Goal: Task Accomplishment & Management: Use online tool/utility

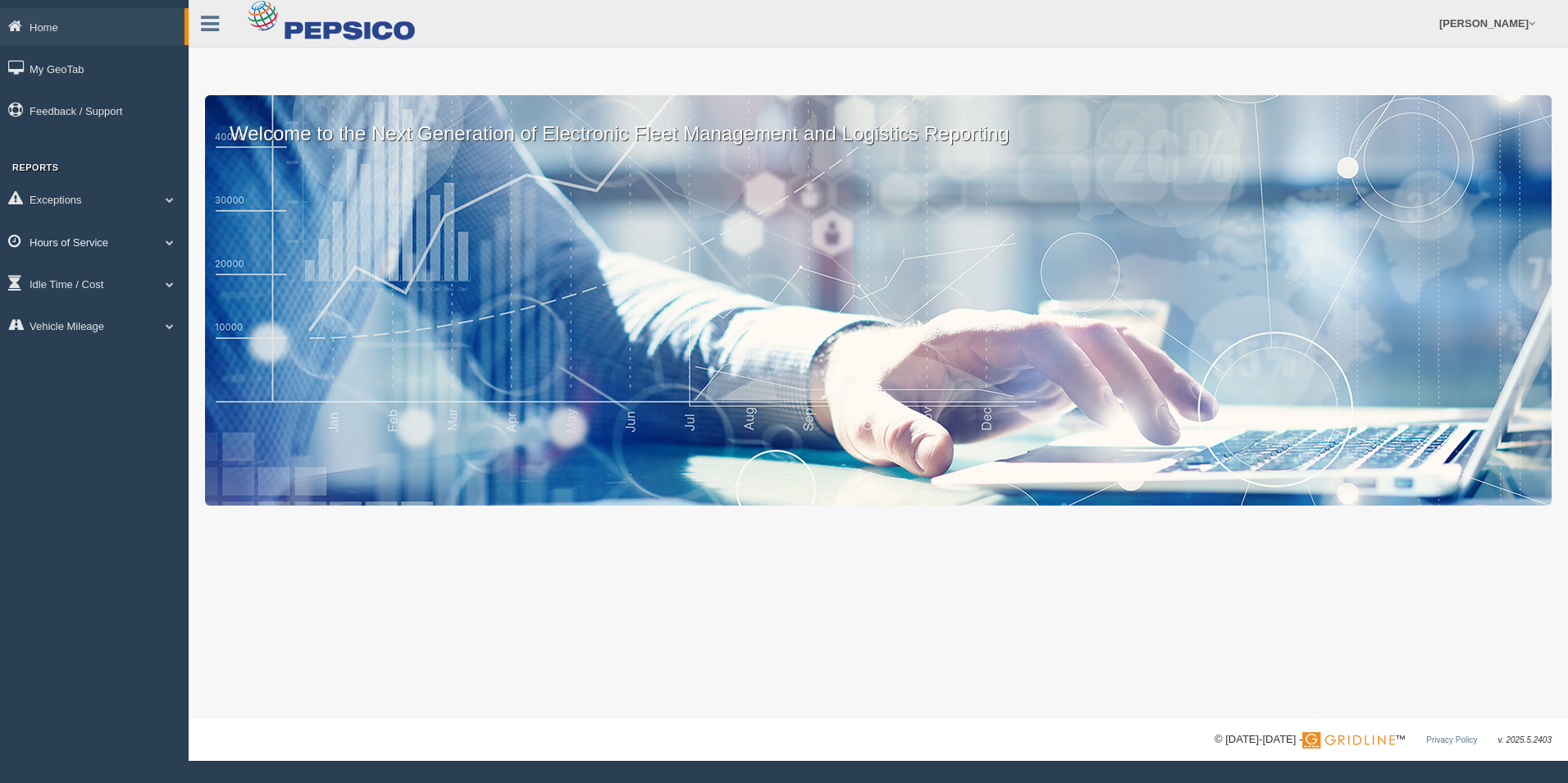
click at [103, 242] on link "Hours of Service" at bounding box center [94, 241] width 189 height 37
click at [145, 281] on link "HOS Explanation Reports" at bounding box center [107, 279] width 155 height 30
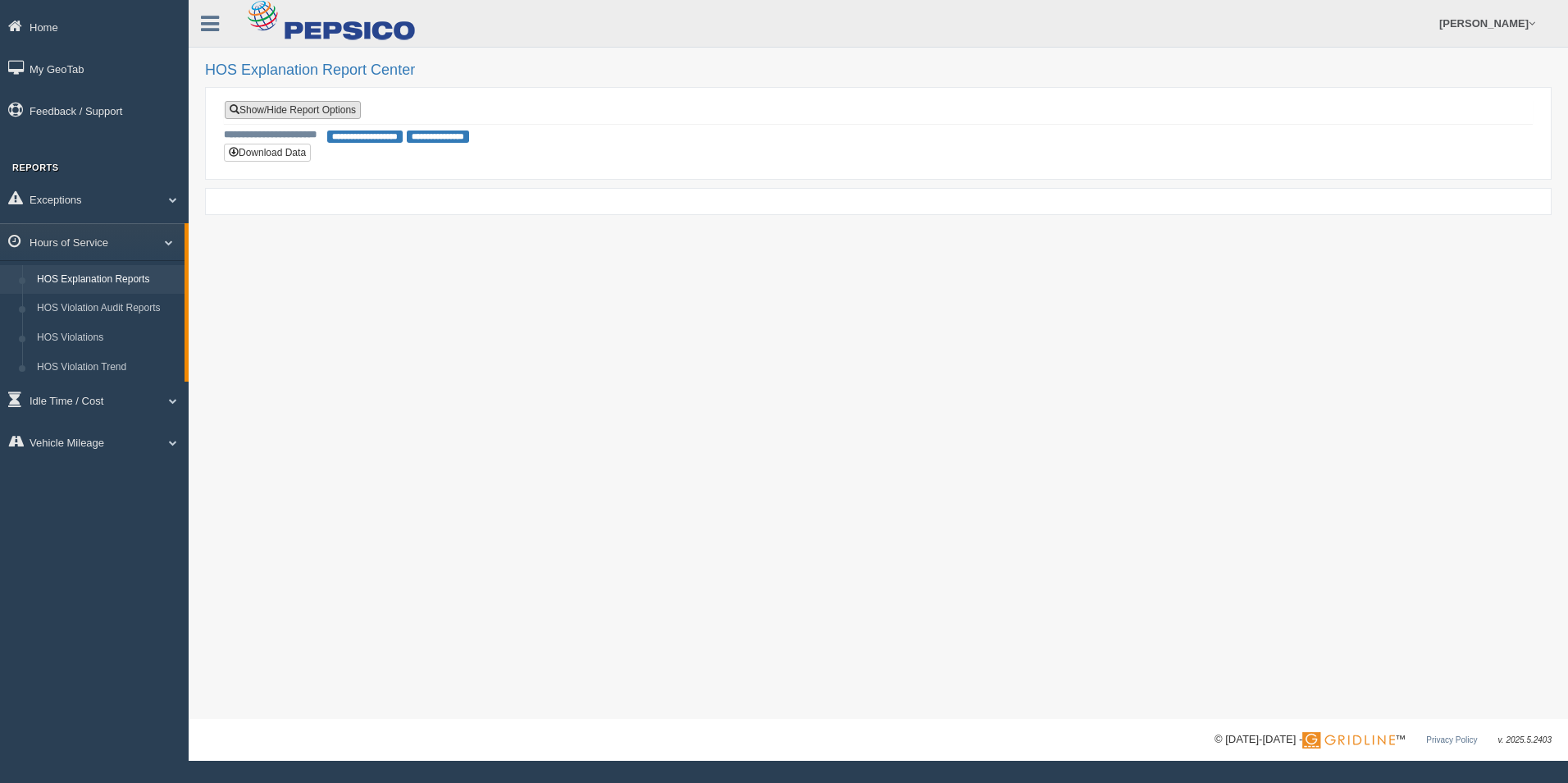
click at [279, 112] on link "Show/Hide Report Options" at bounding box center [292, 110] width 136 height 18
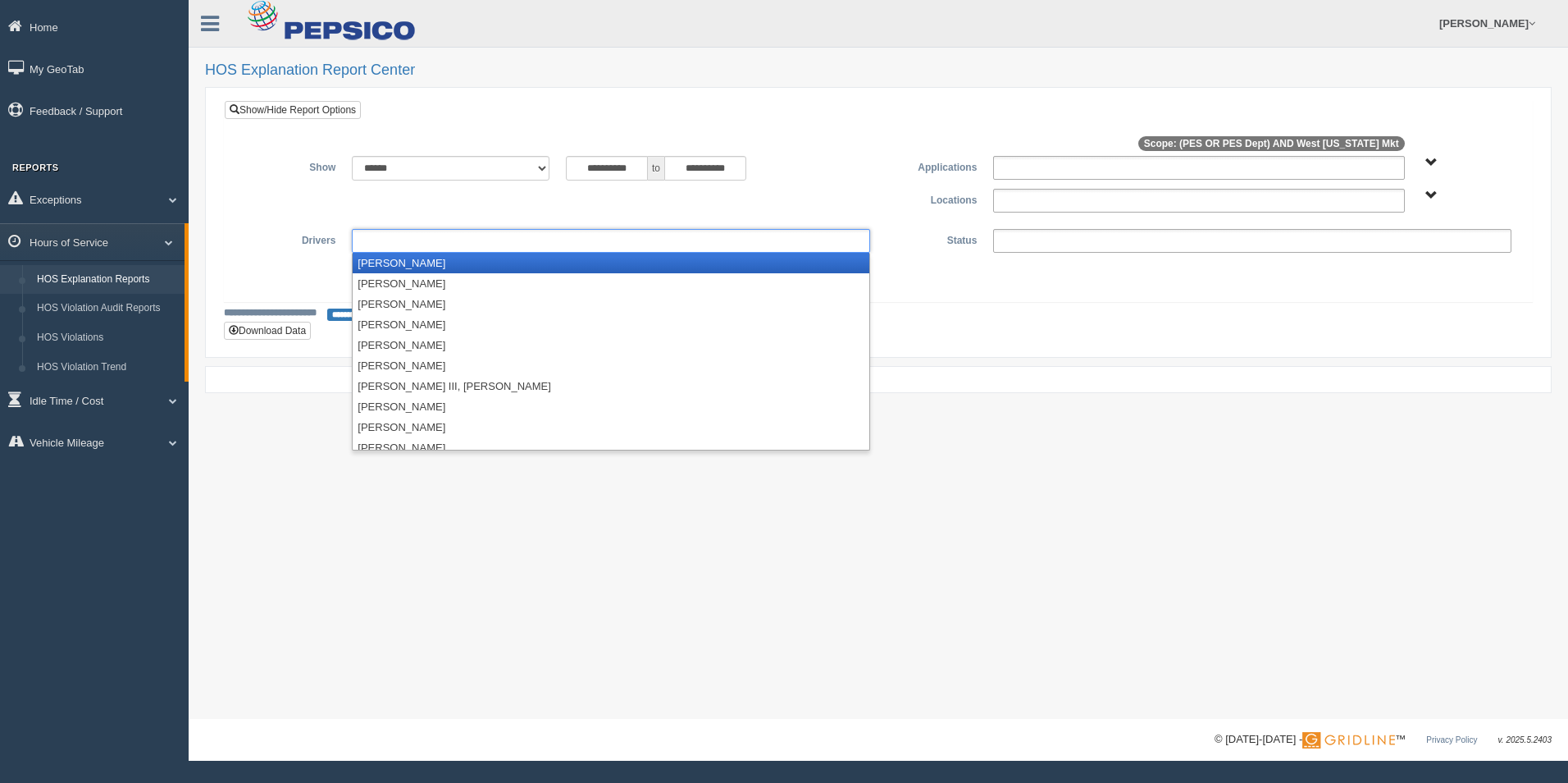
click at [414, 250] on ul at bounding box center [611, 240] width 518 height 23
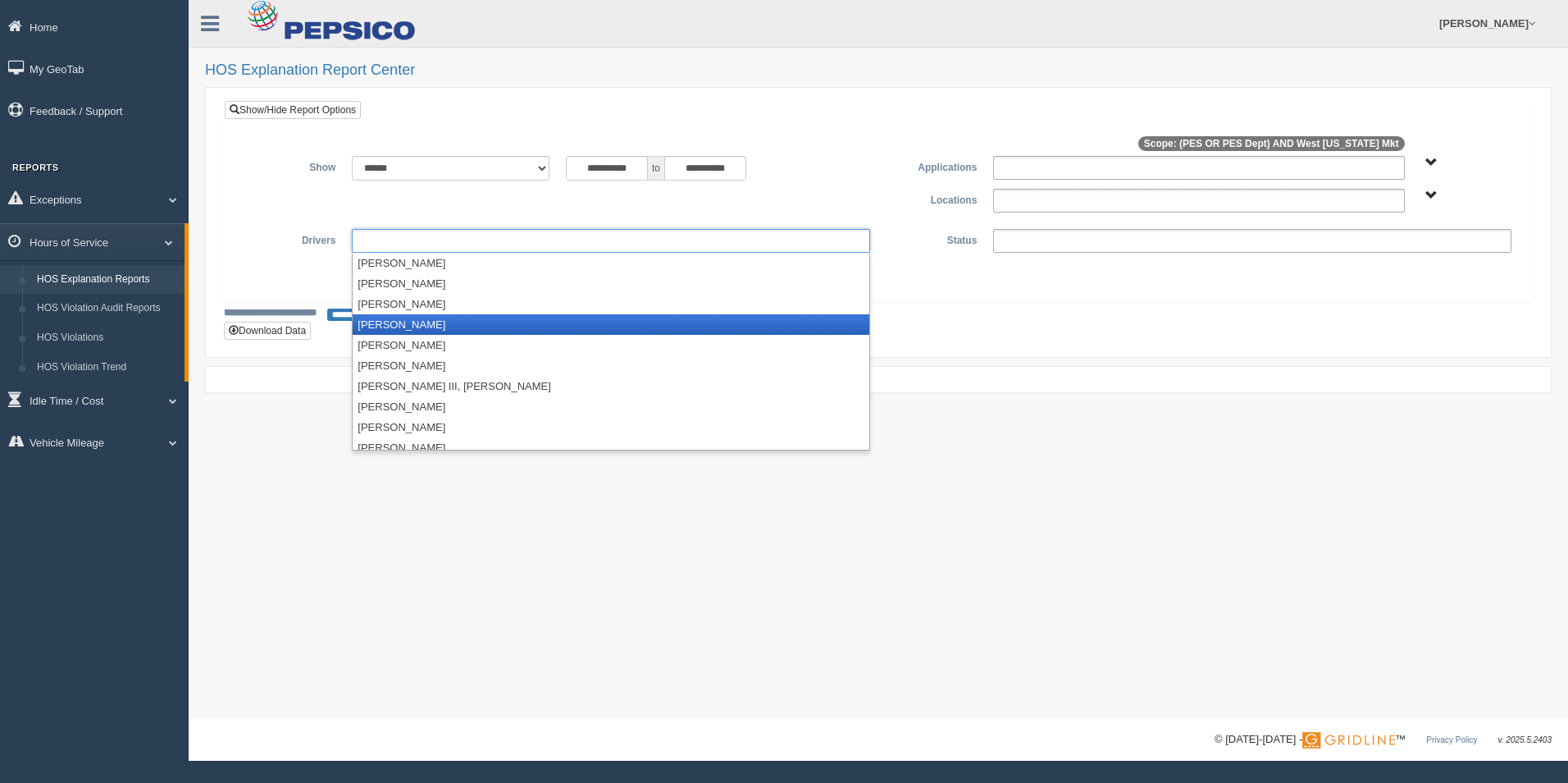
click at [415, 322] on li "Basilio, Javier" at bounding box center [611, 324] width 516 height 21
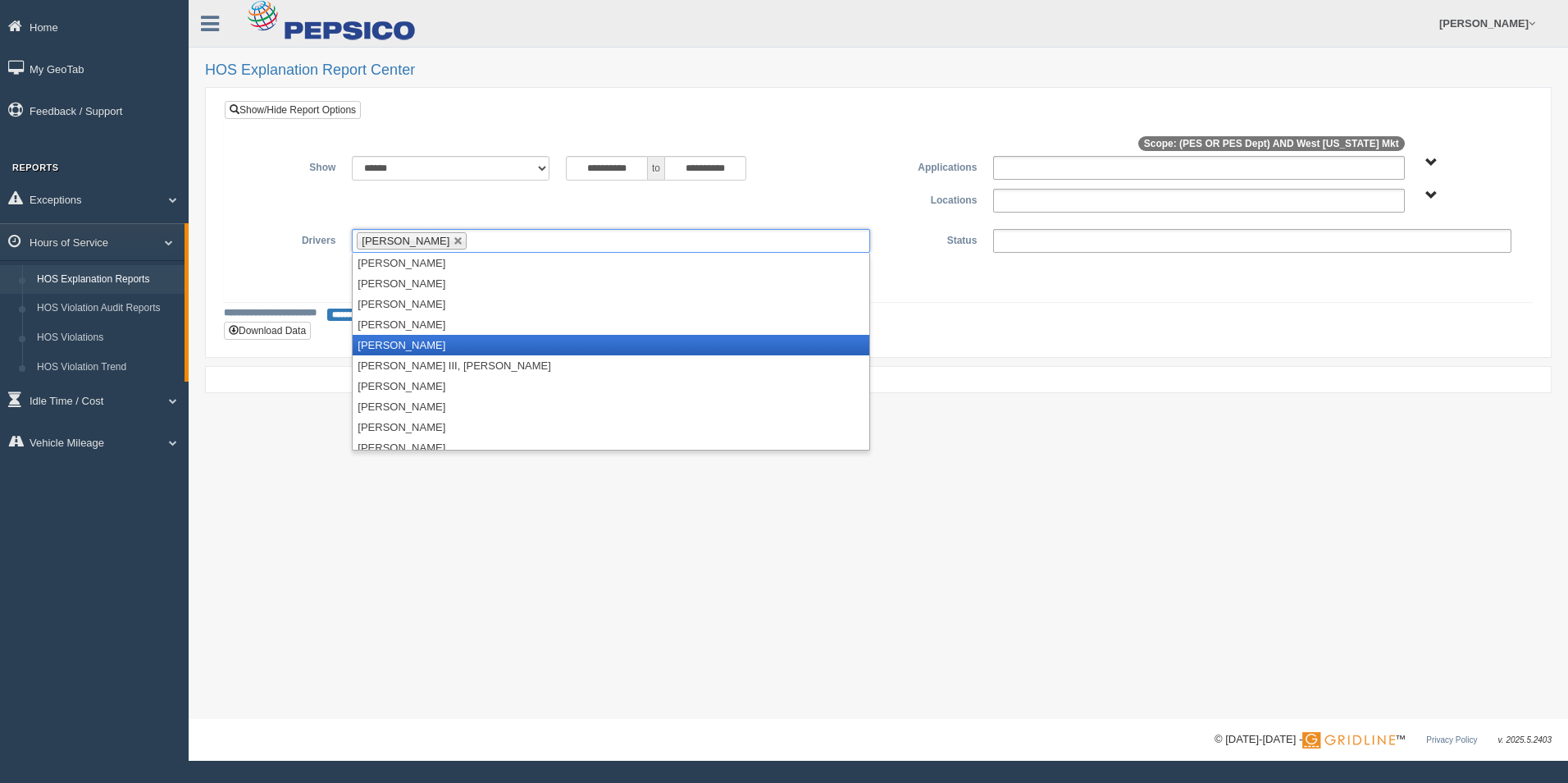
click at [419, 345] on li "Boza, Francisco" at bounding box center [611, 345] width 516 height 21
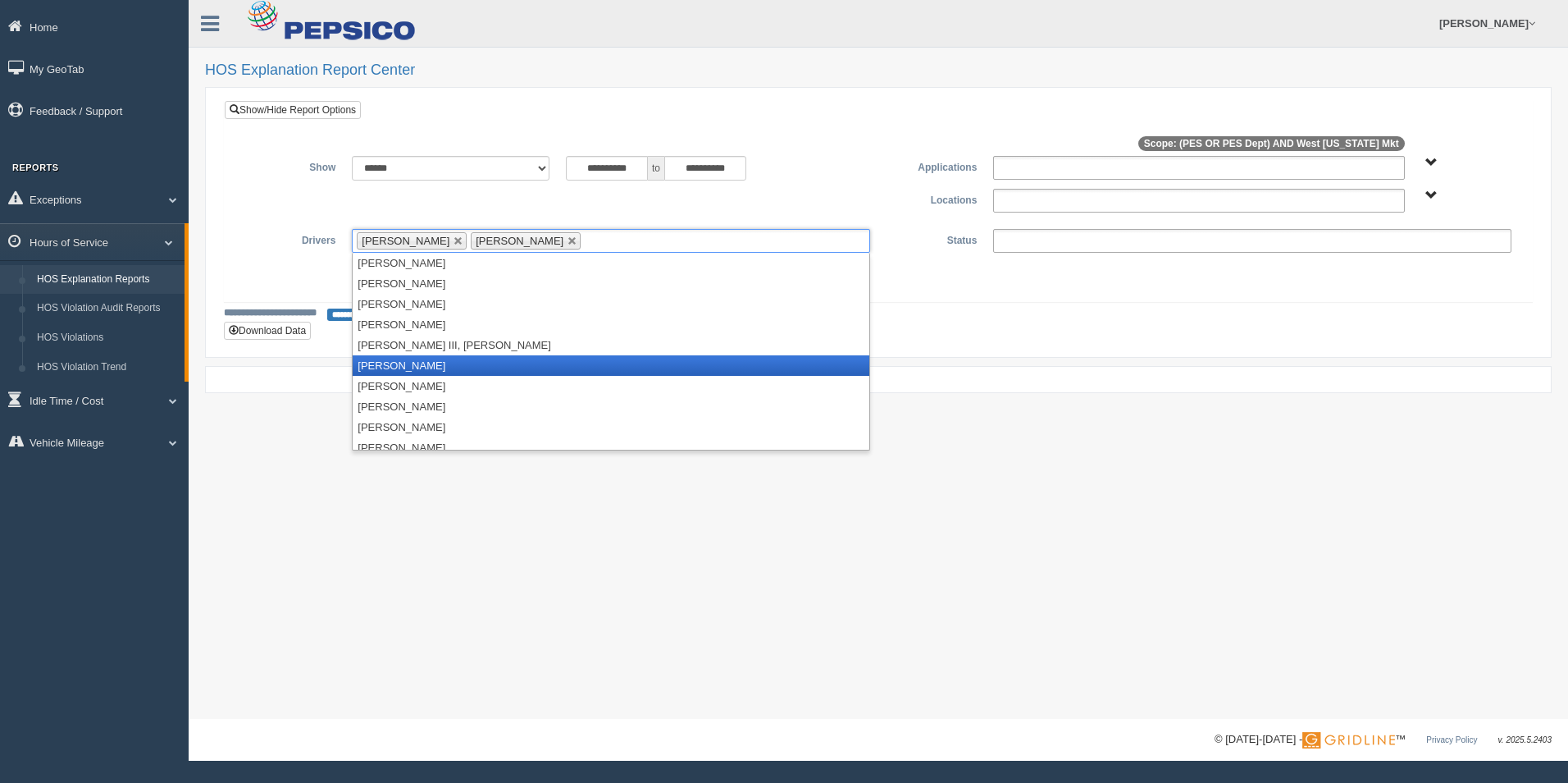
click at [414, 370] on li "Brown, Derik" at bounding box center [611, 365] width 516 height 21
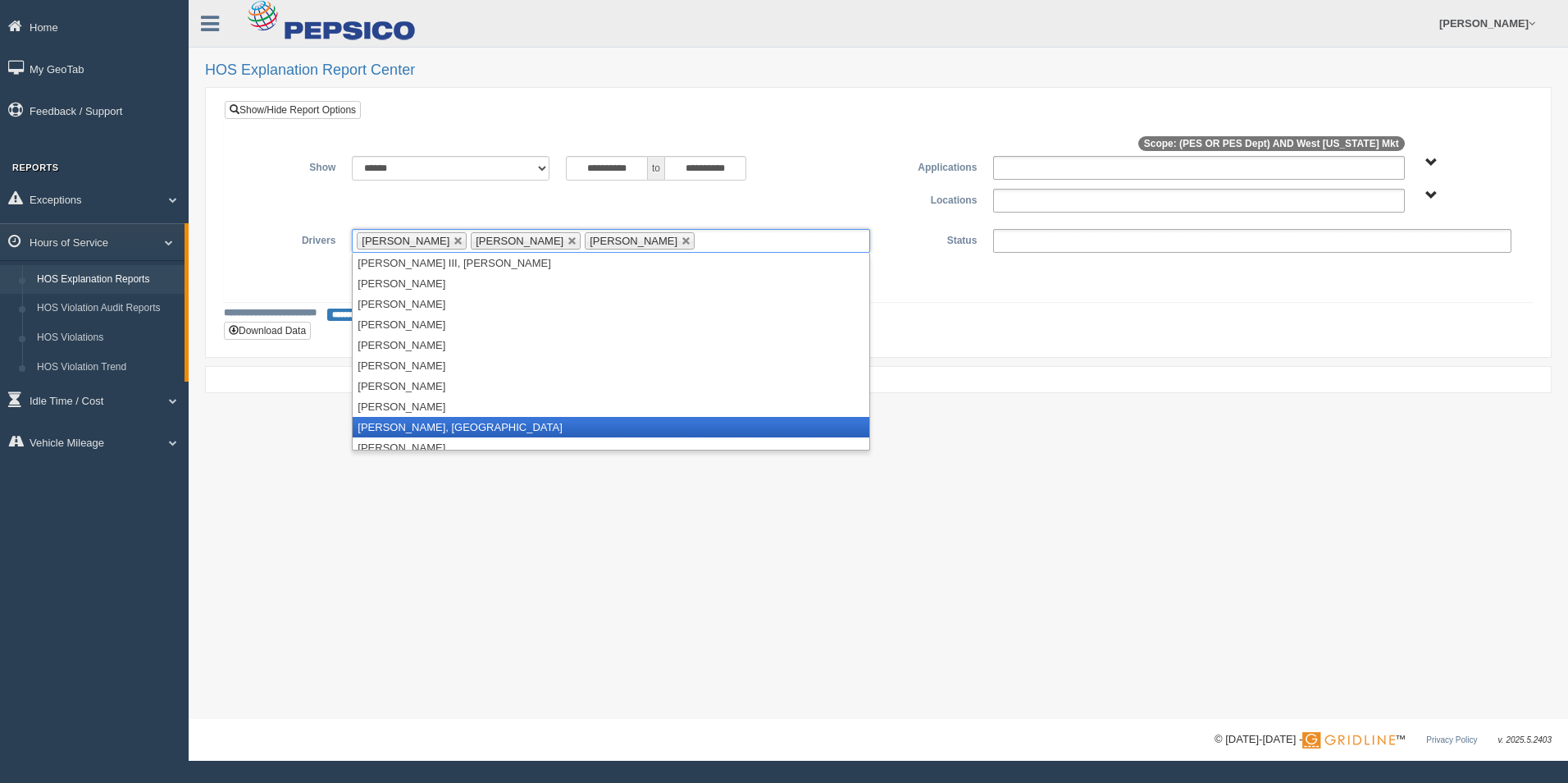
scroll to position [164, 0]
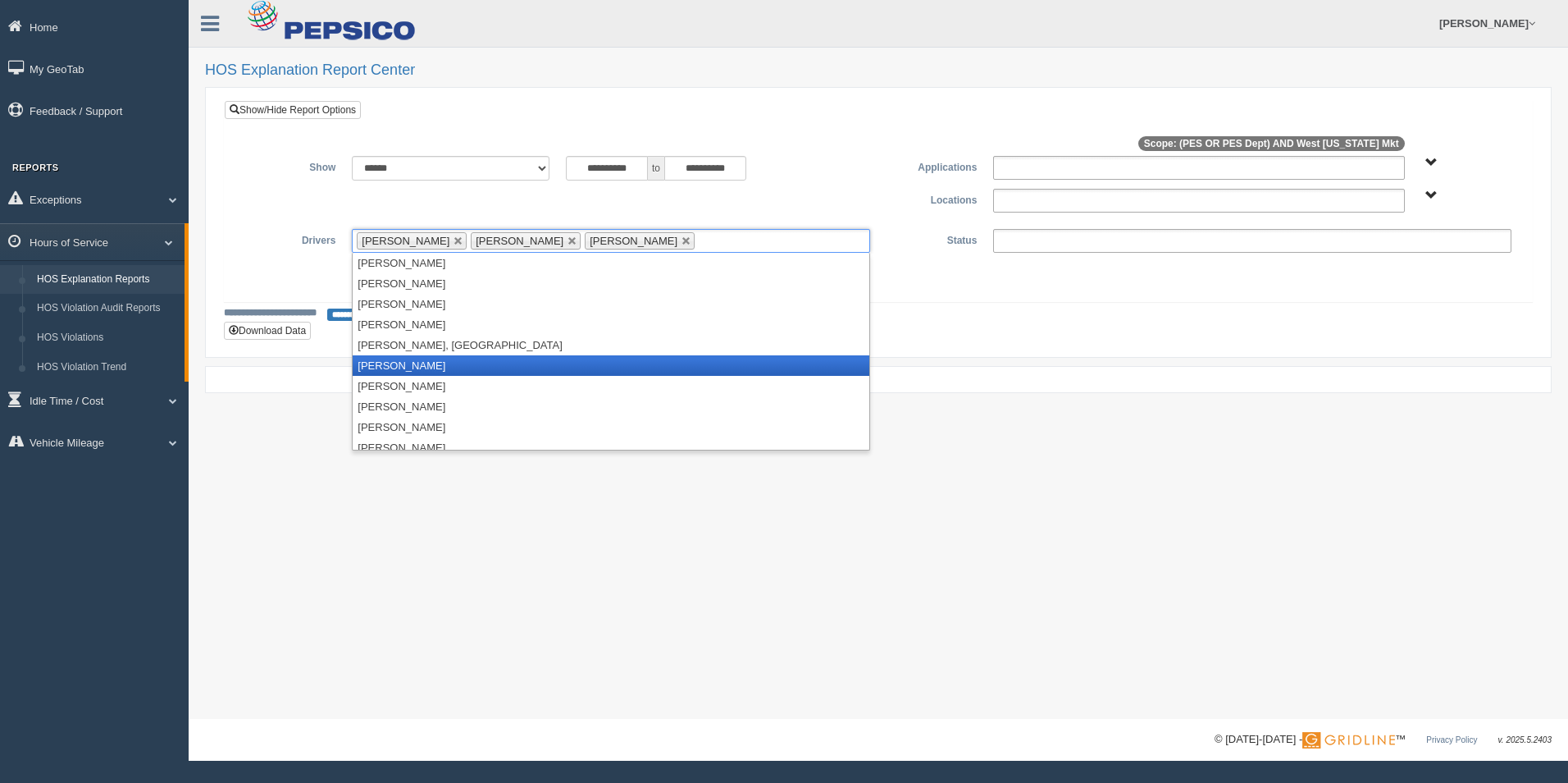
click at [429, 370] on li "[PERSON_NAME]" at bounding box center [611, 365] width 516 height 21
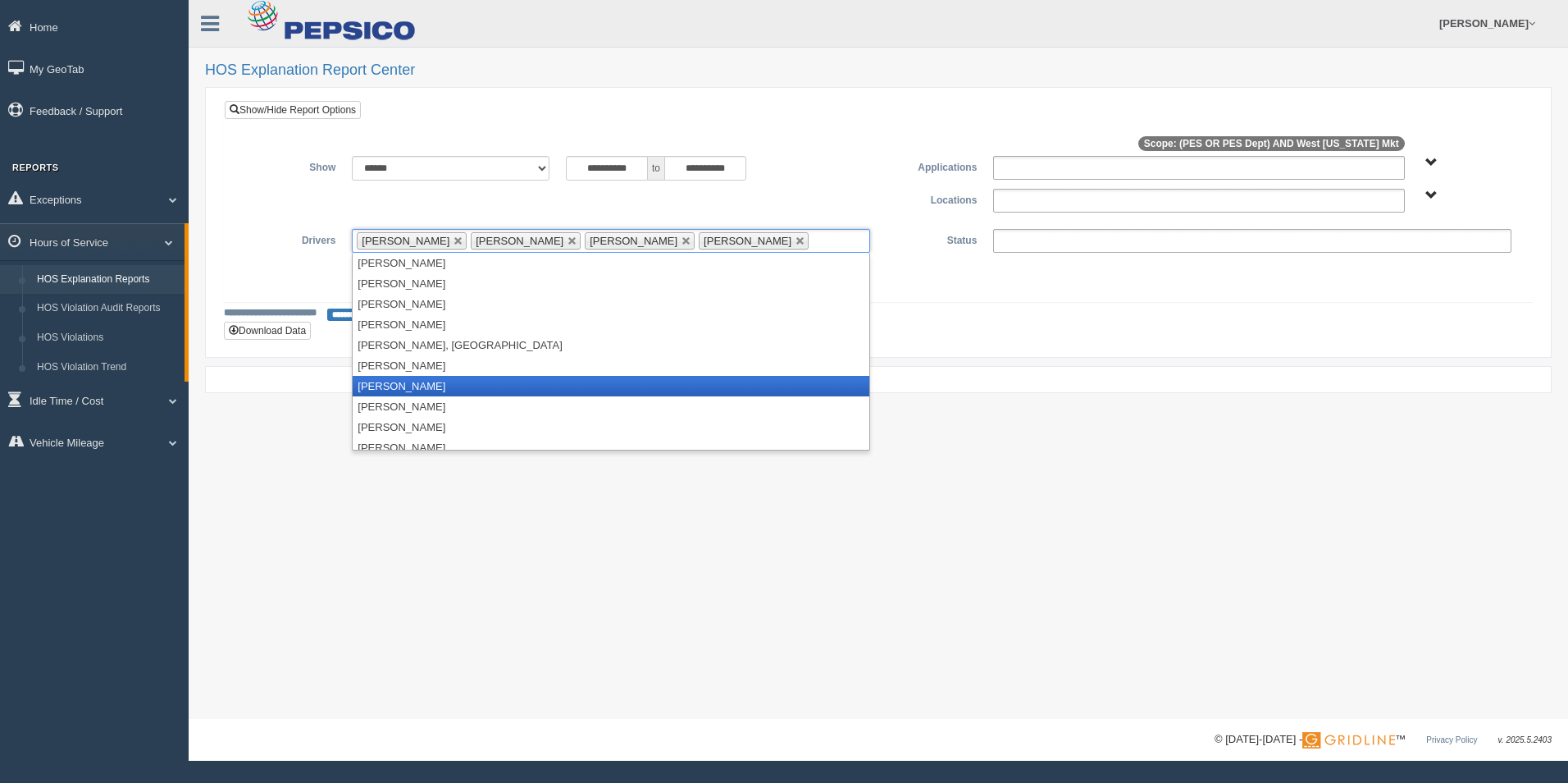
click at [423, 390] on li "[PERSON_NAME]" at bounding box center [611, 386] width 516 height 21
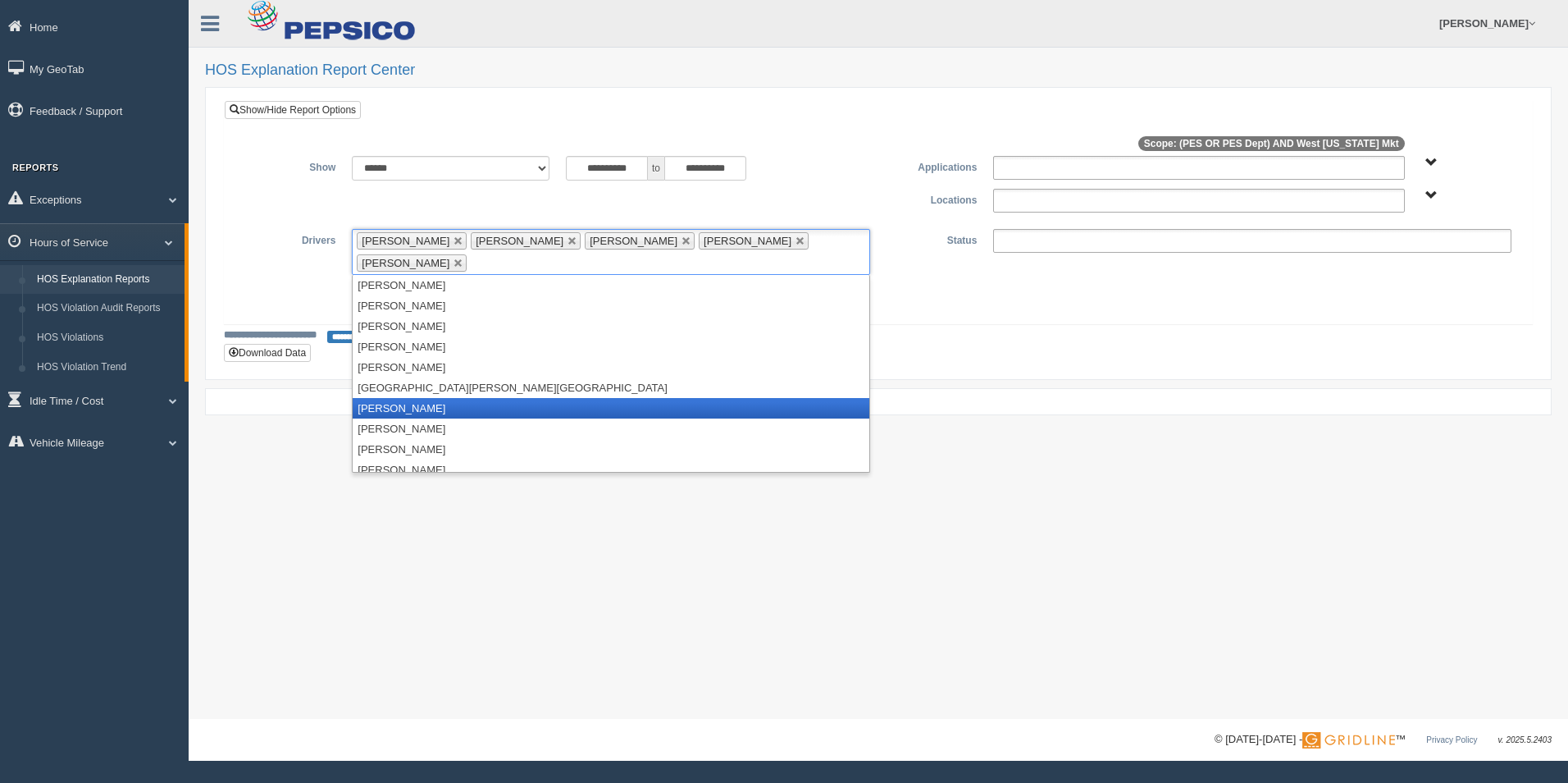
scroll to position [1936, 0]
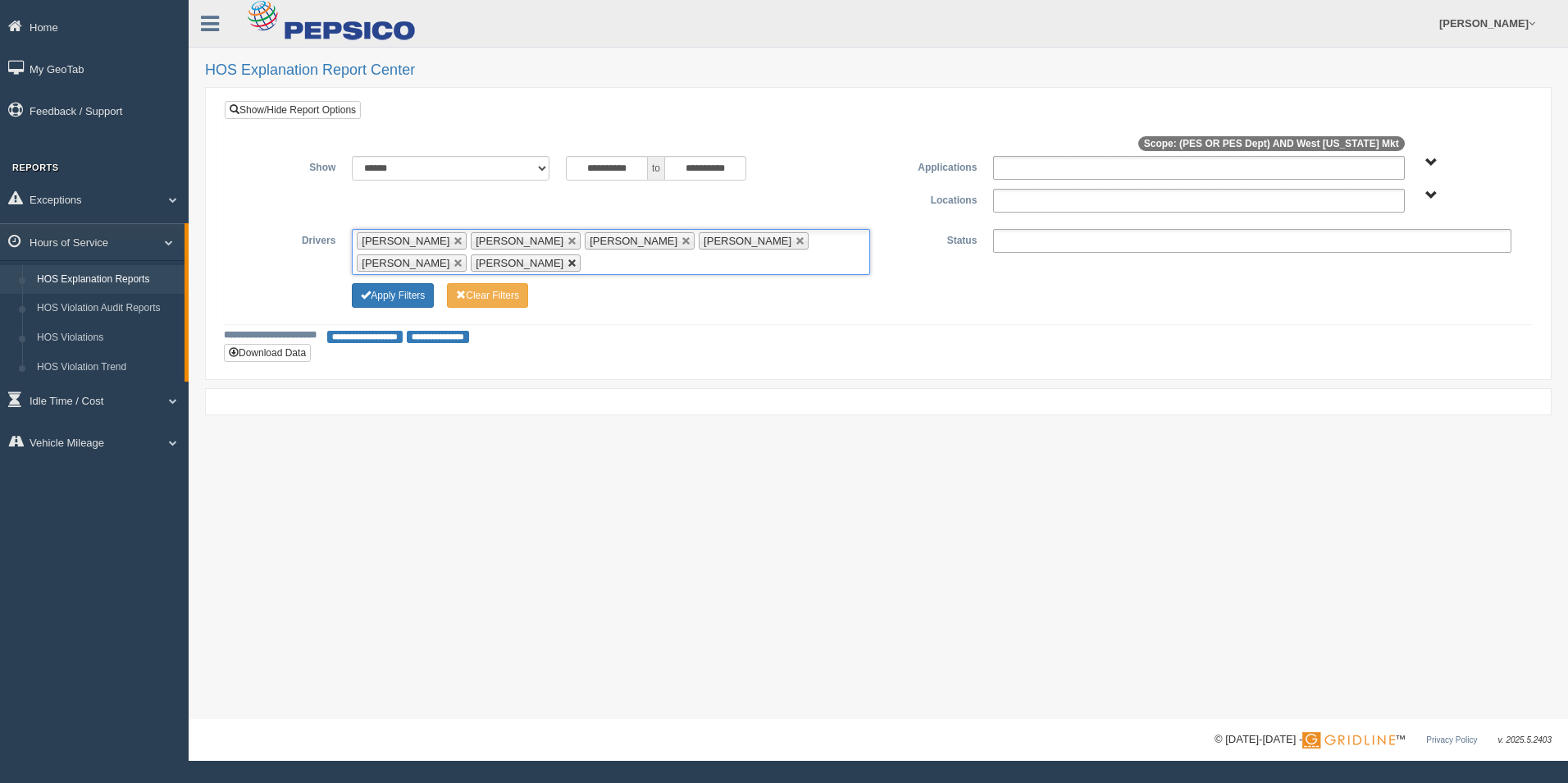
click at [568, 268] on link at bounding box center [572, 263] width 10 height 10
click at [491, 253] on input "text" at bounding box center [480, 263] width 21 height 21
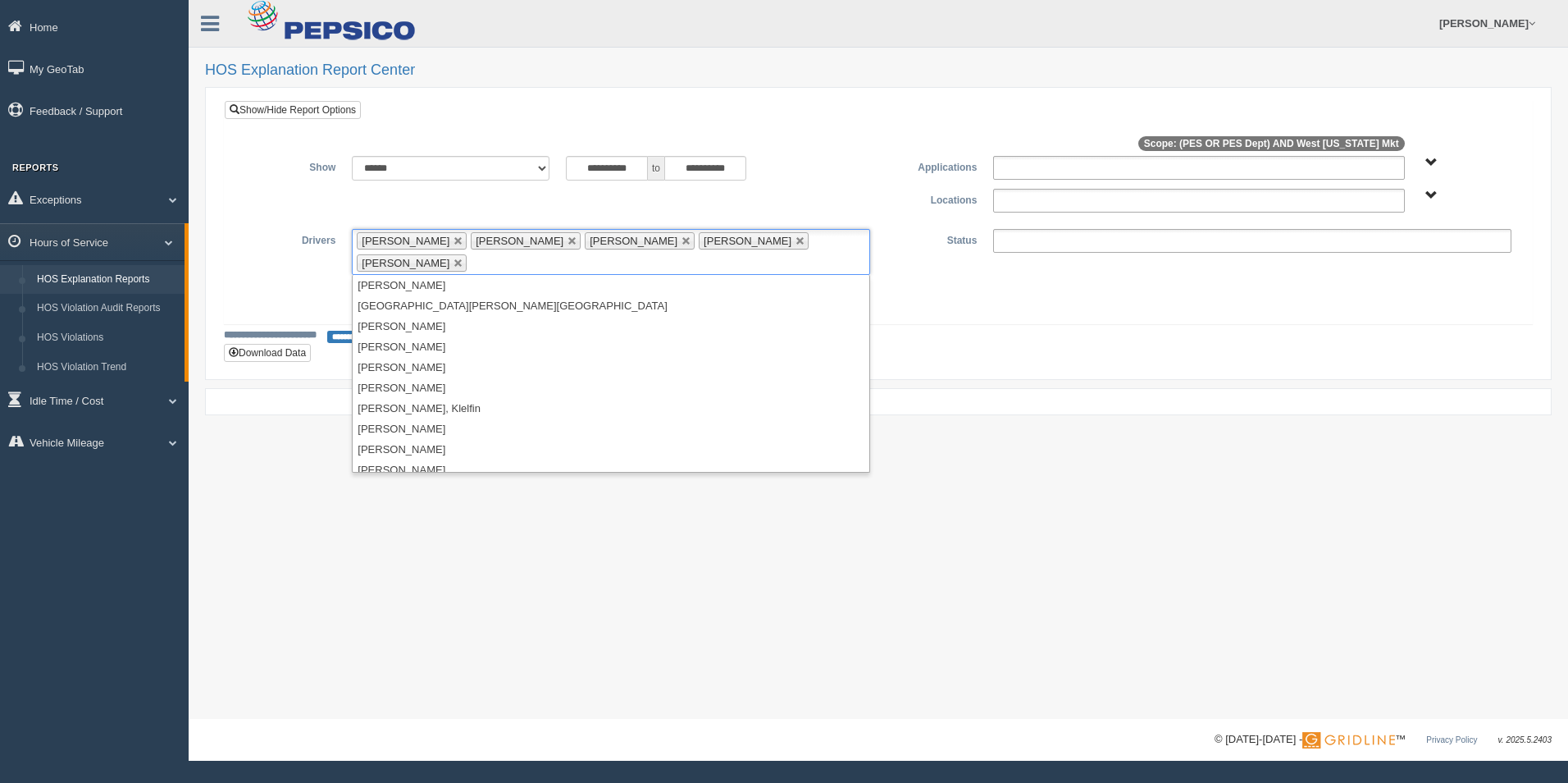
scroll to position [1956, 0]
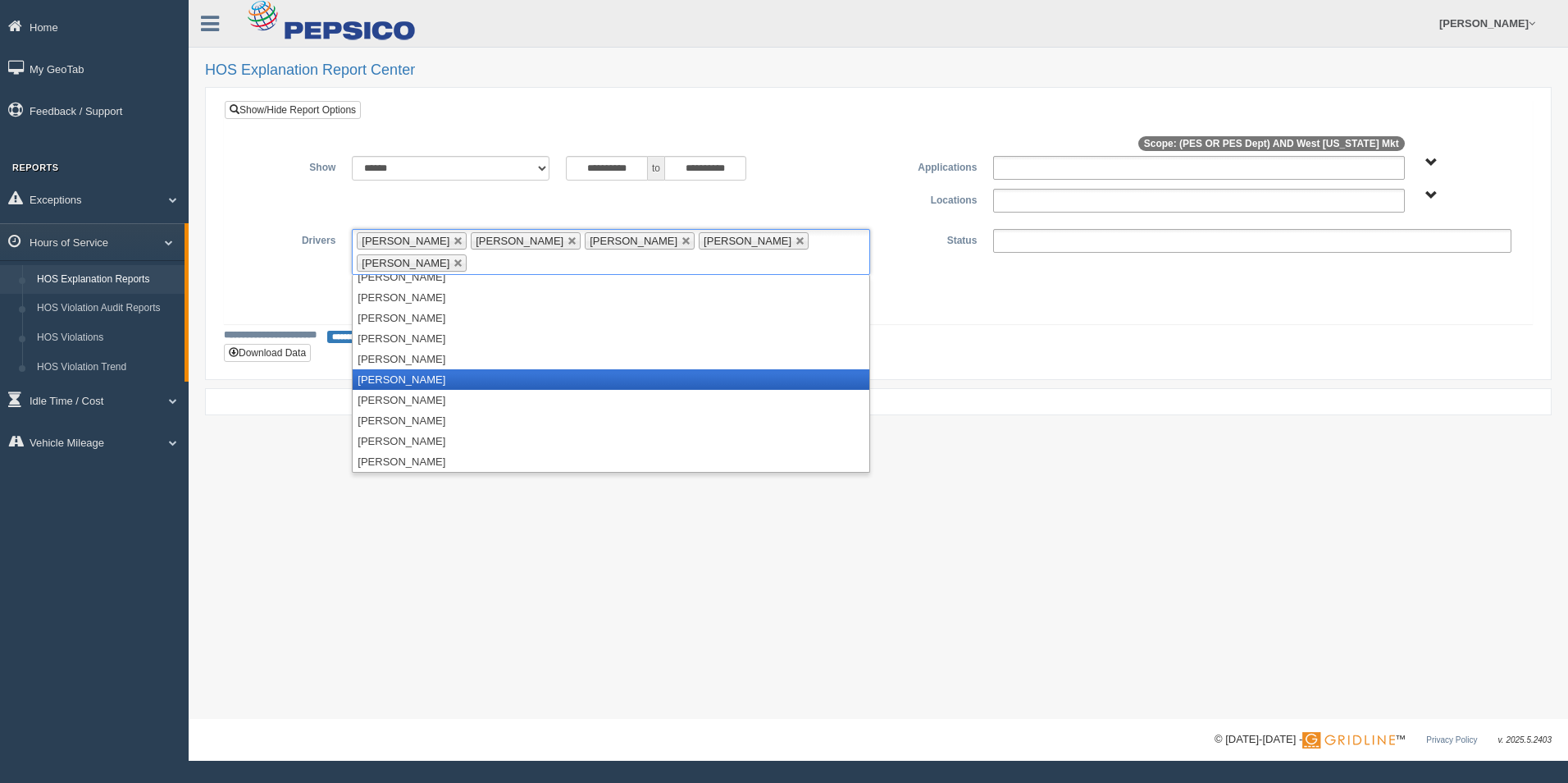
click at [413, 369] on li "[PERSON_NAME]" at bounding box center [611, 379] width 516 height 21
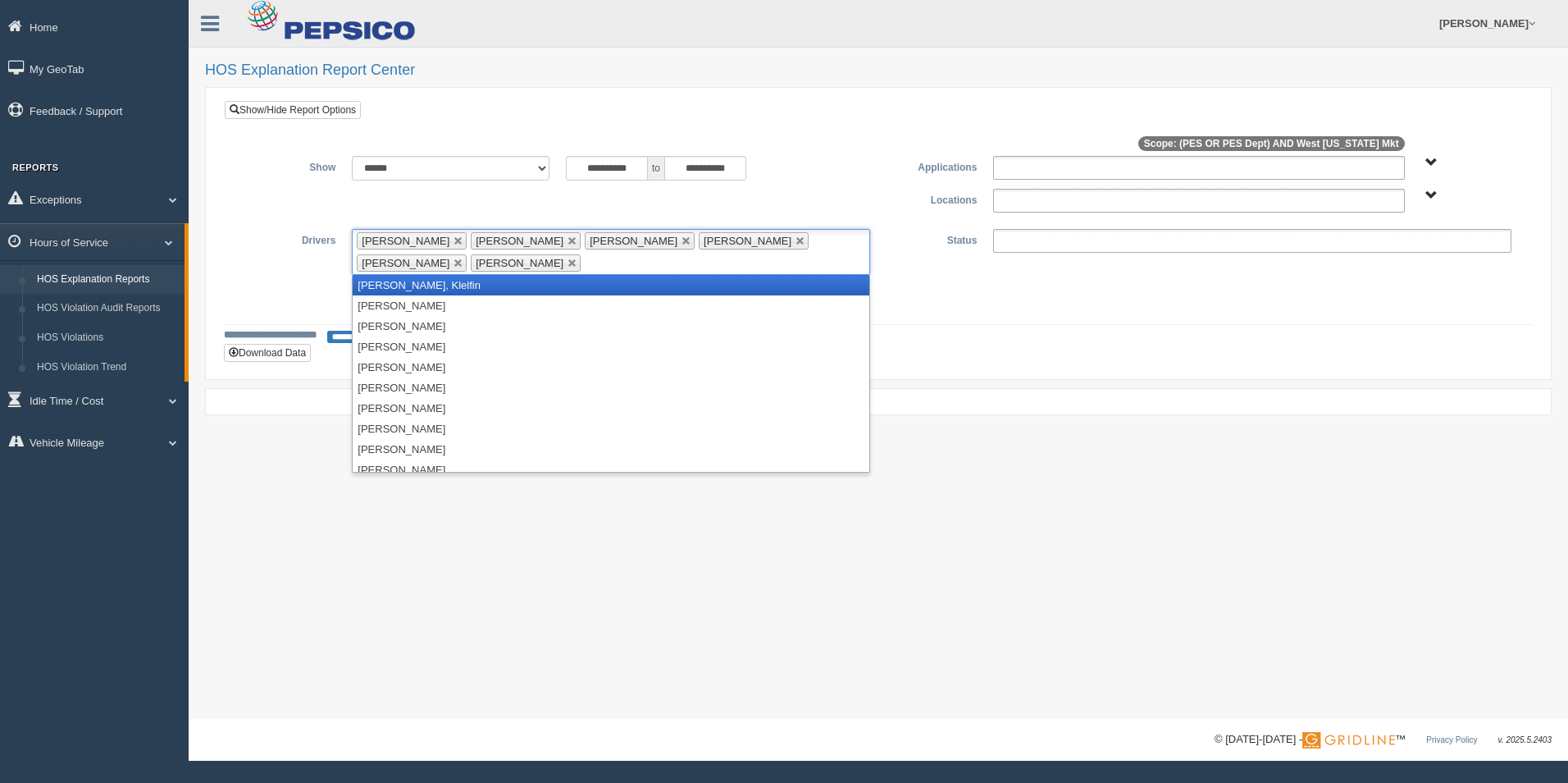
click at [435, 284] on li "[PERSON_NAME], Klelfin" at bounding box center [611, 284] width 516 height 21
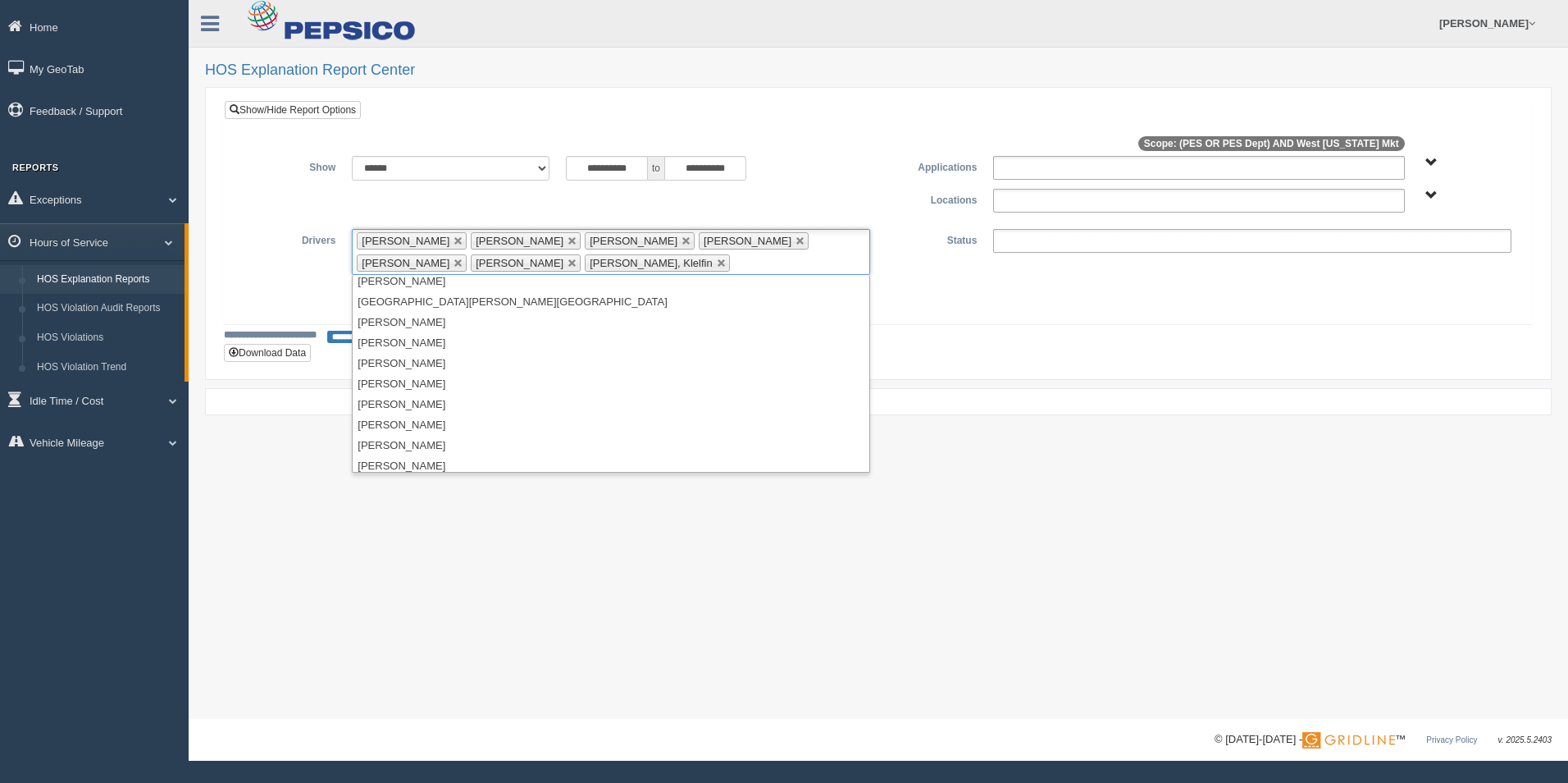
scroll to position [1804, 0]
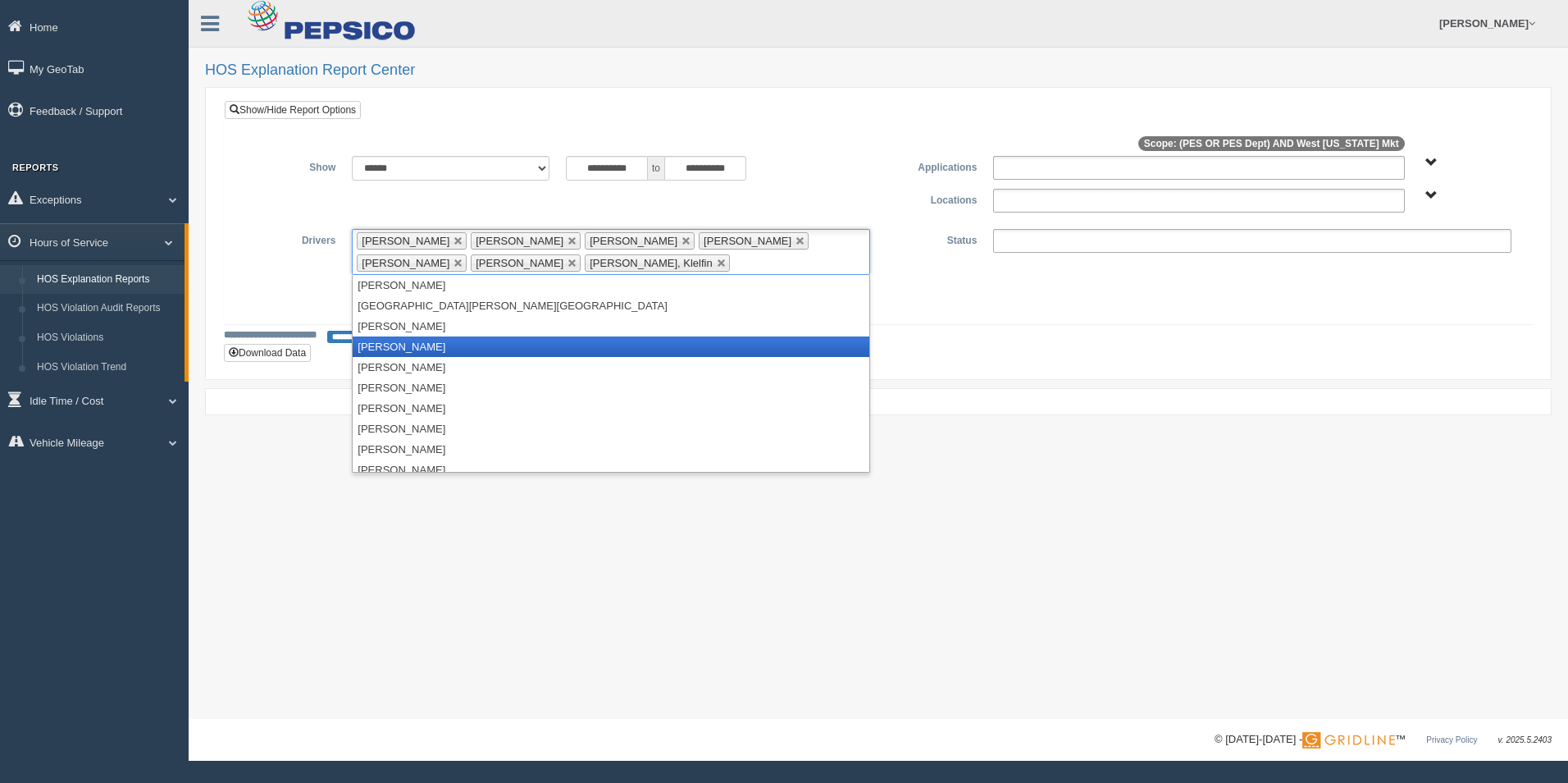
click at [473, 340] on li "[PERSON_NAME]" at bounding box center [611, 346] width 516 height 21
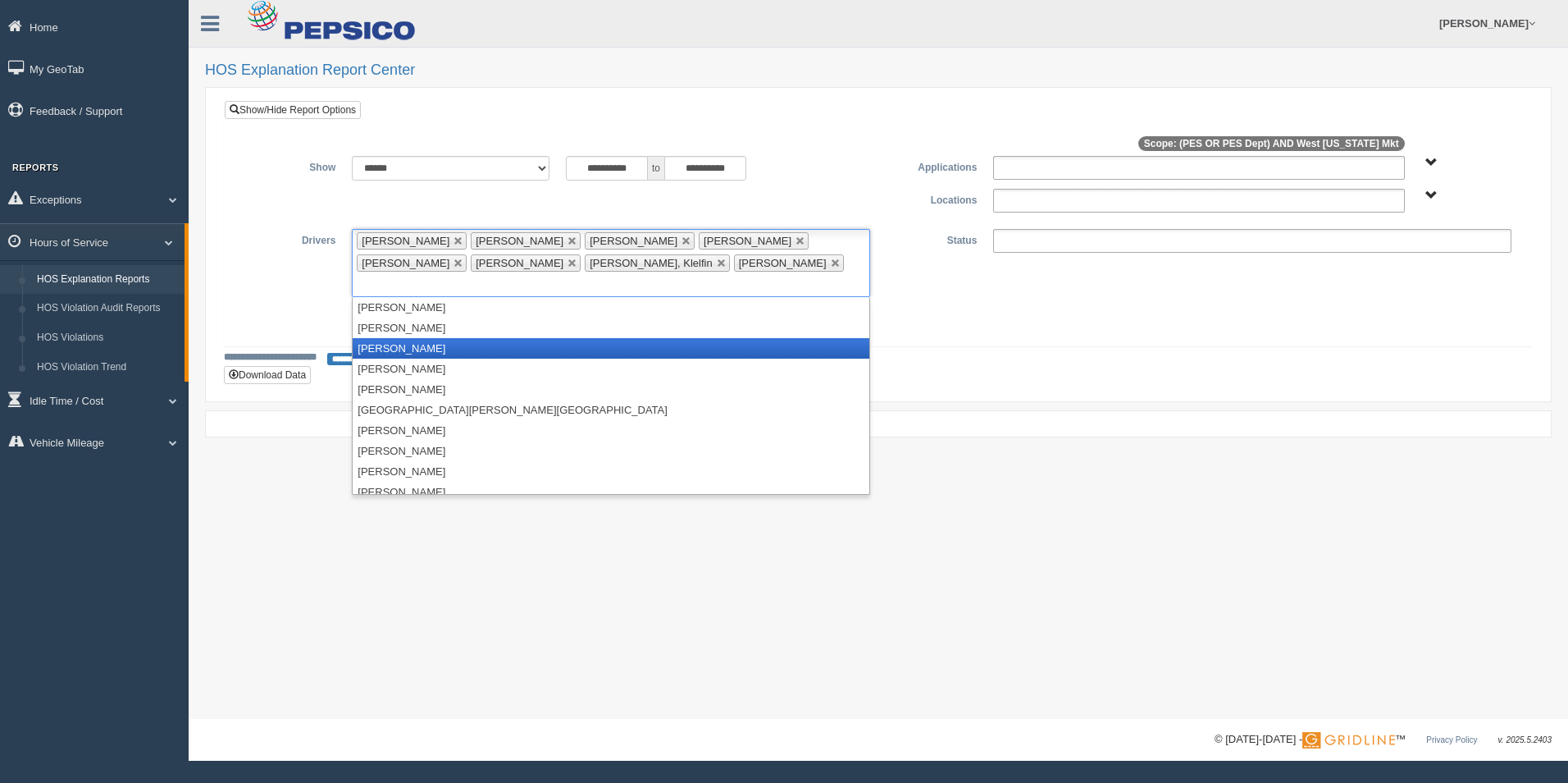
scroll to position [1641, 0]
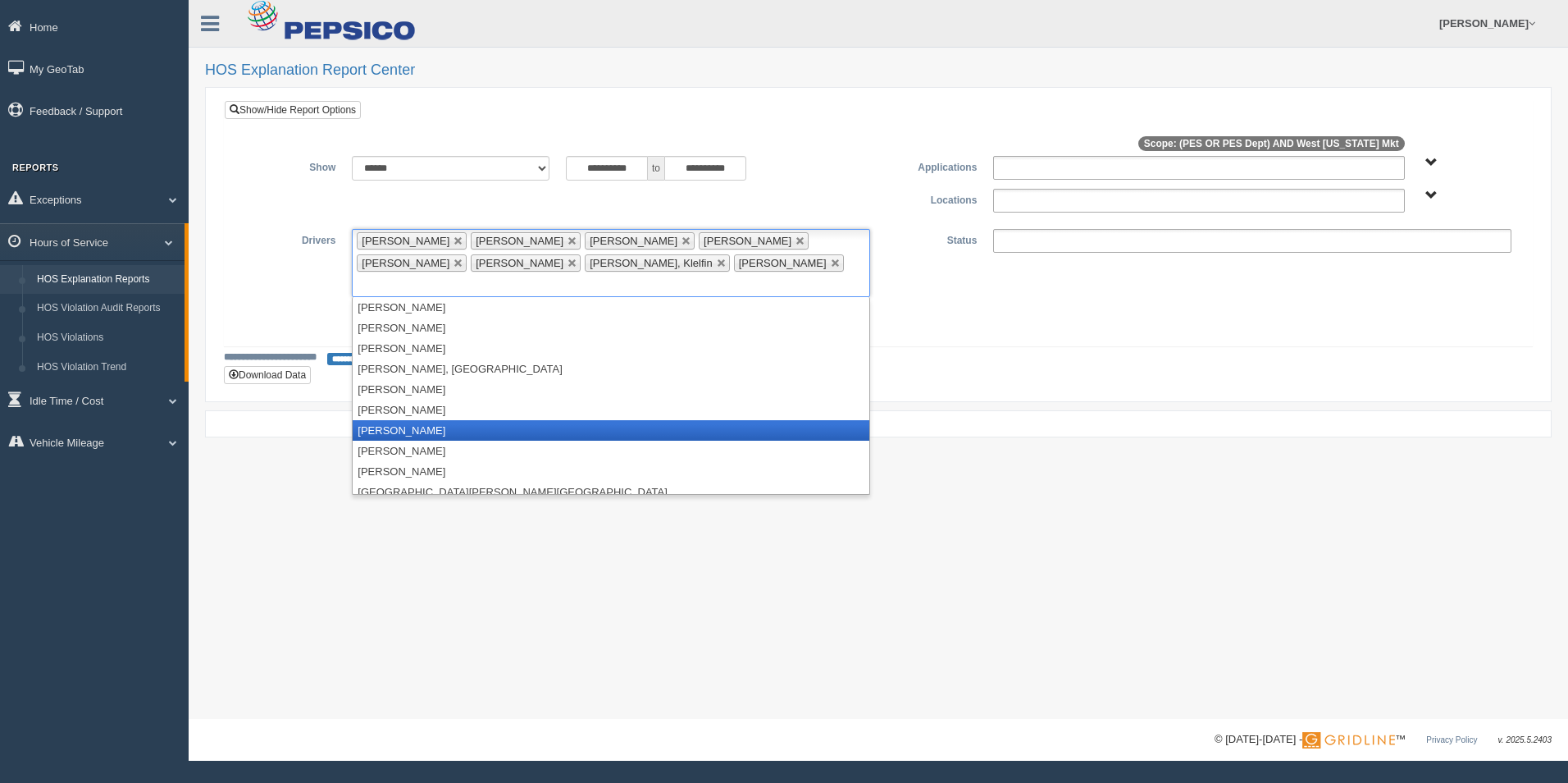
click at [450, 420] on li "[PERSON_NAME]" at bounding box center [611, 430] width 516 height 21
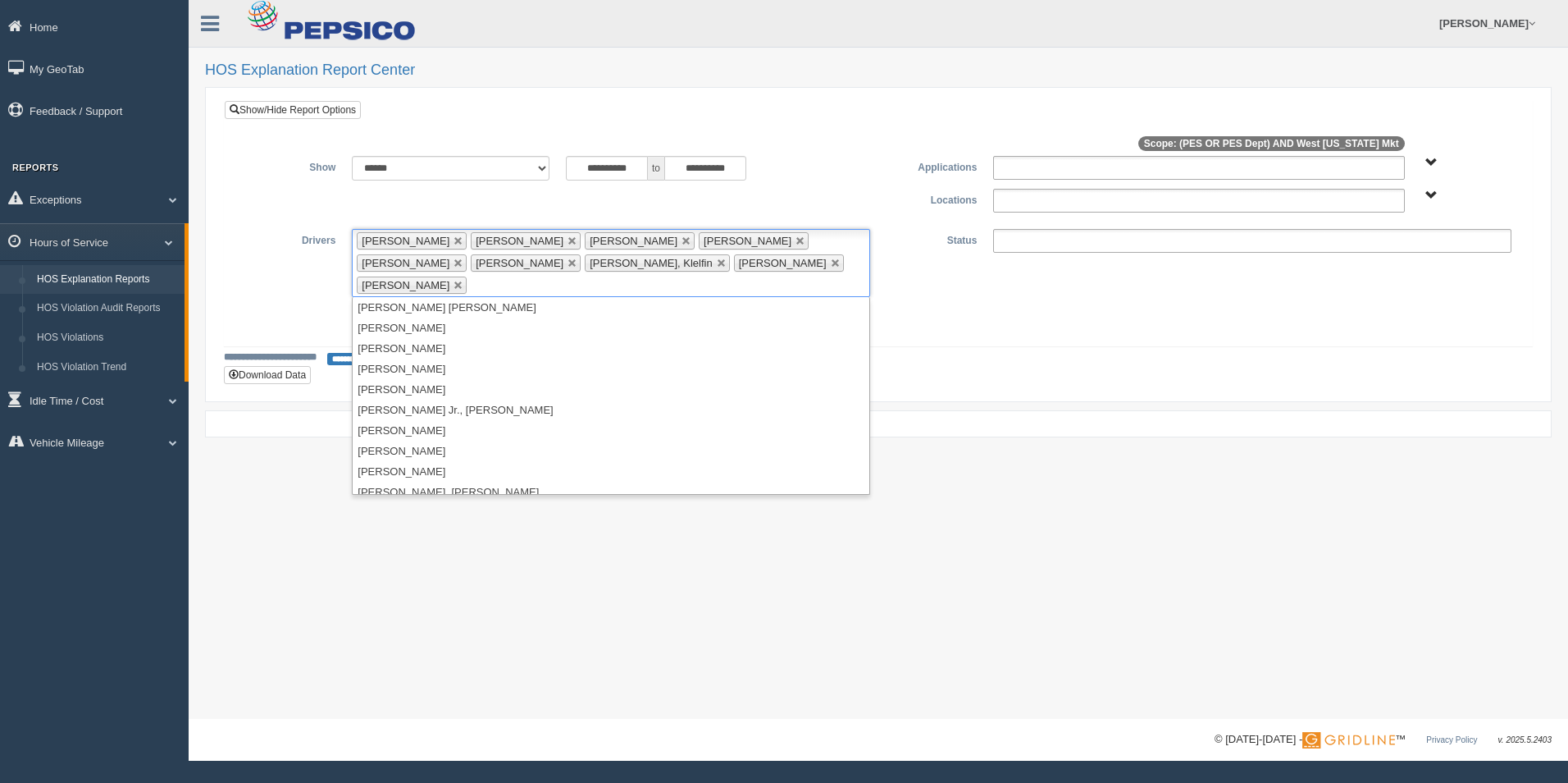
scroll to position [1312, 0]
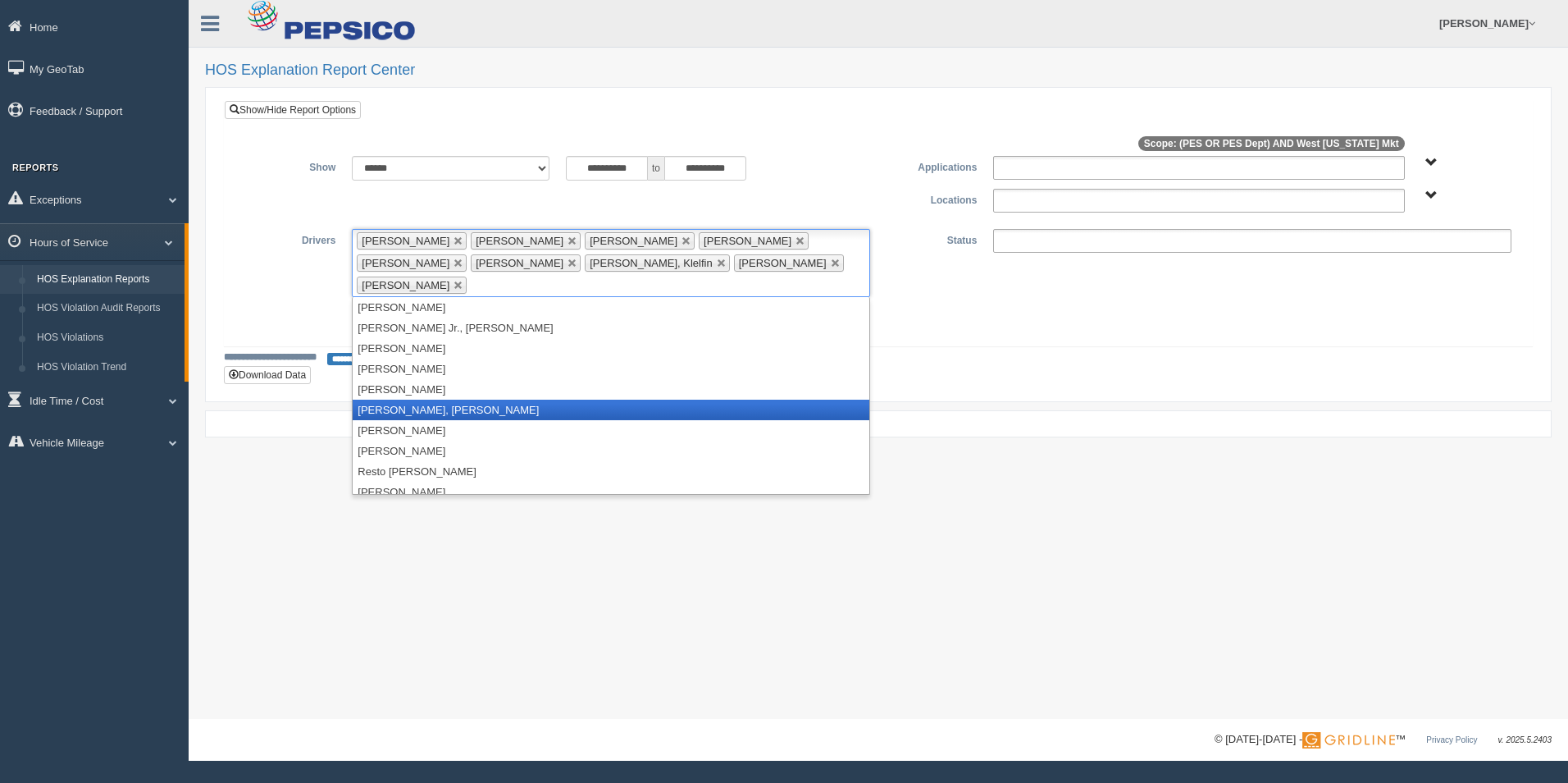
click at [418, 399] on li "[PERSON_NAME], [PERSON_NAME]" at bounding box center [611, 409] width 516 height 21
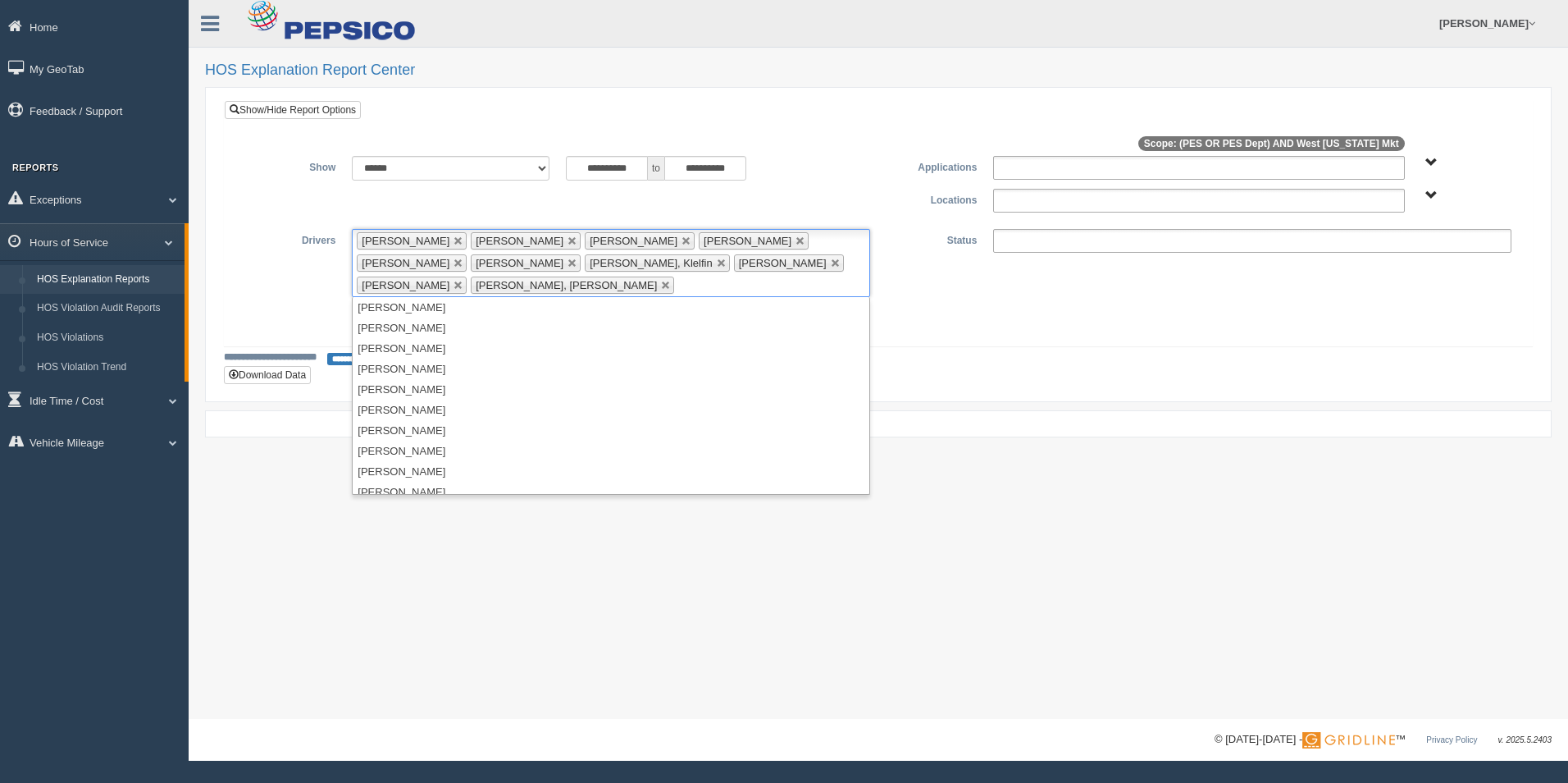
scroll to position [574, 0]
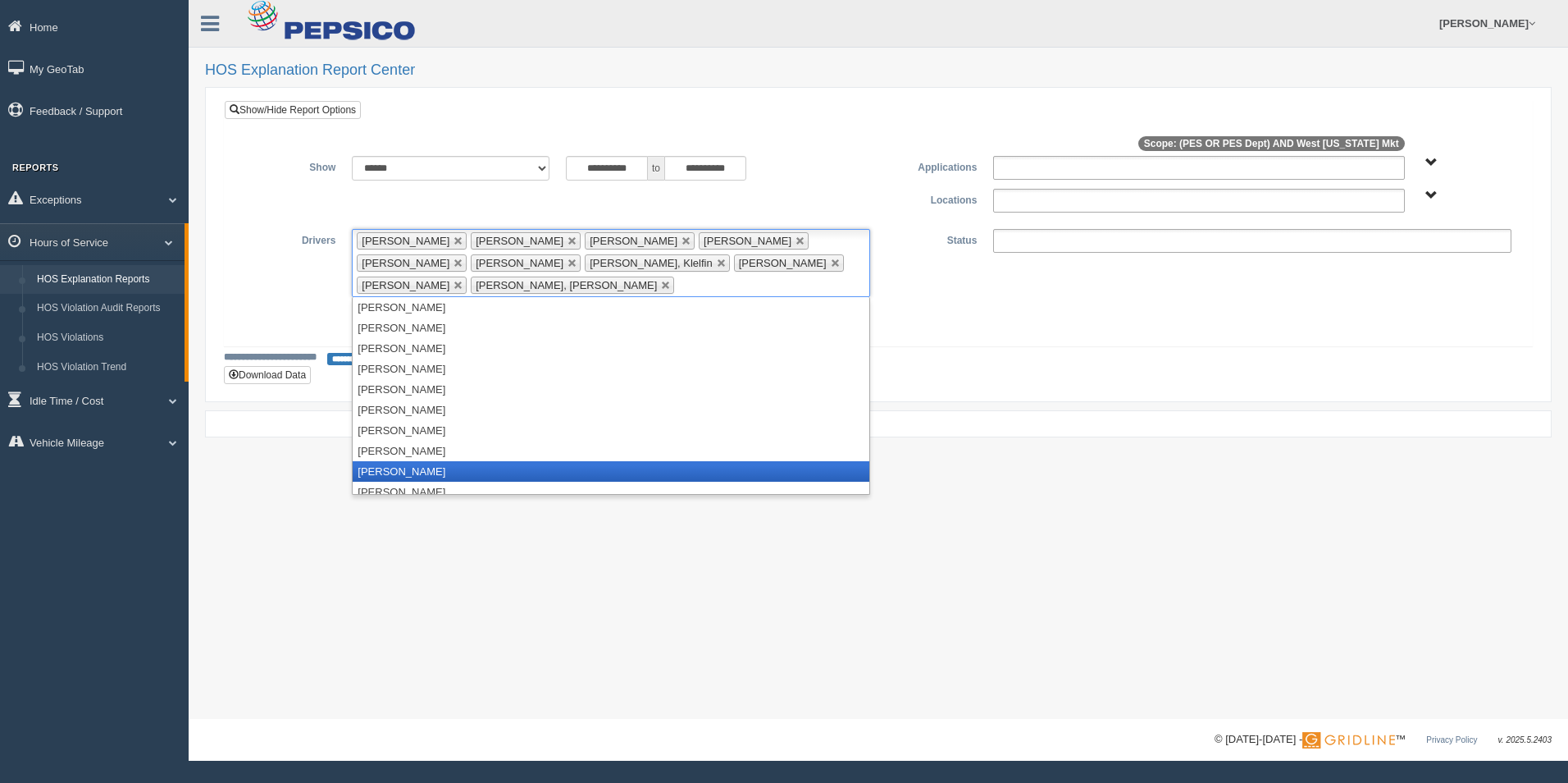
click at [400, 470] on li "[PERSON_NAME]" at bounding box center [611, 471] width 516 height 21
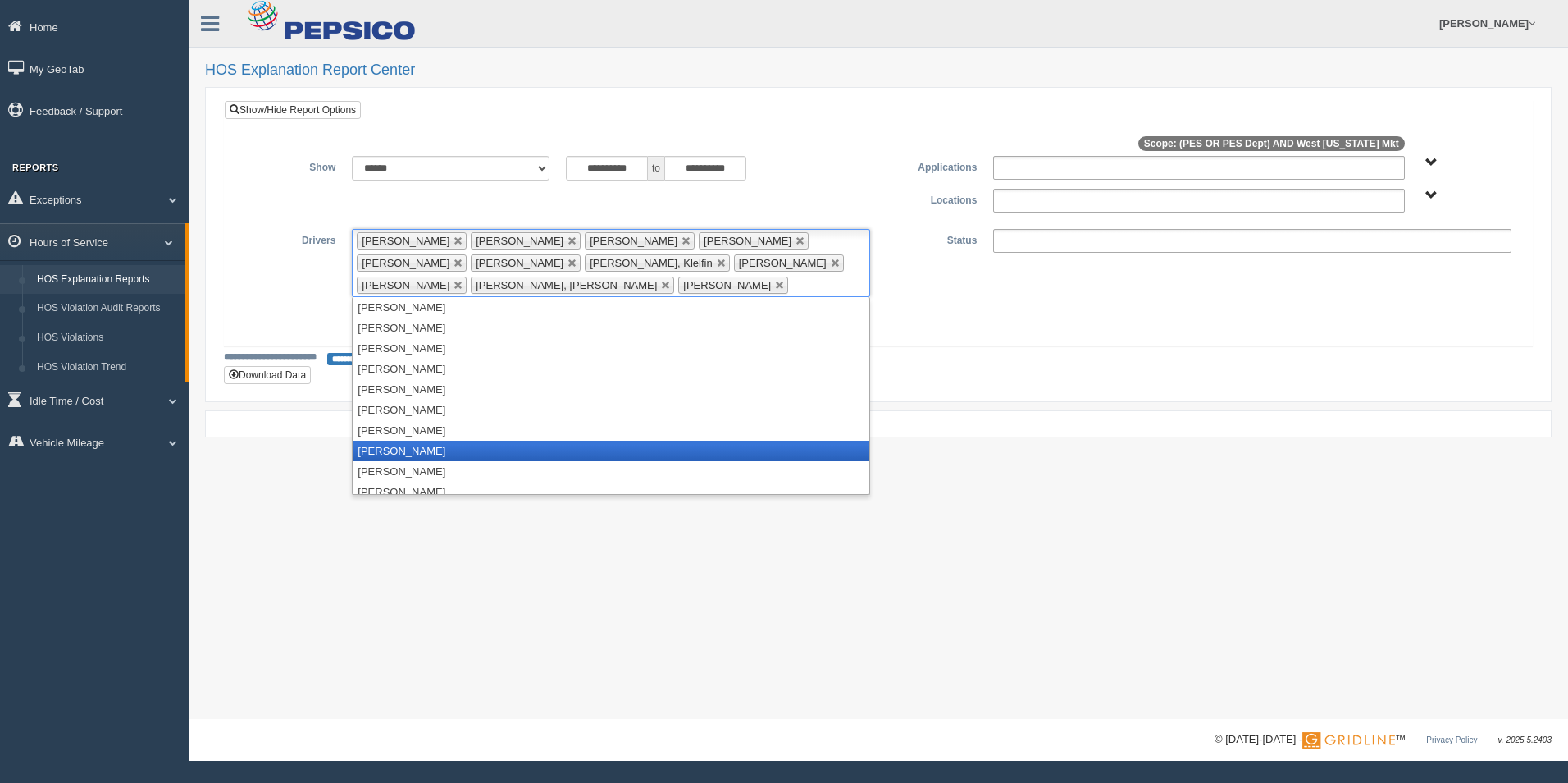
scroll to position [902, 0]
click at [427, 452] on li "[PERSON_NAME]" at bounding box center [611, 451] width 516 height 21
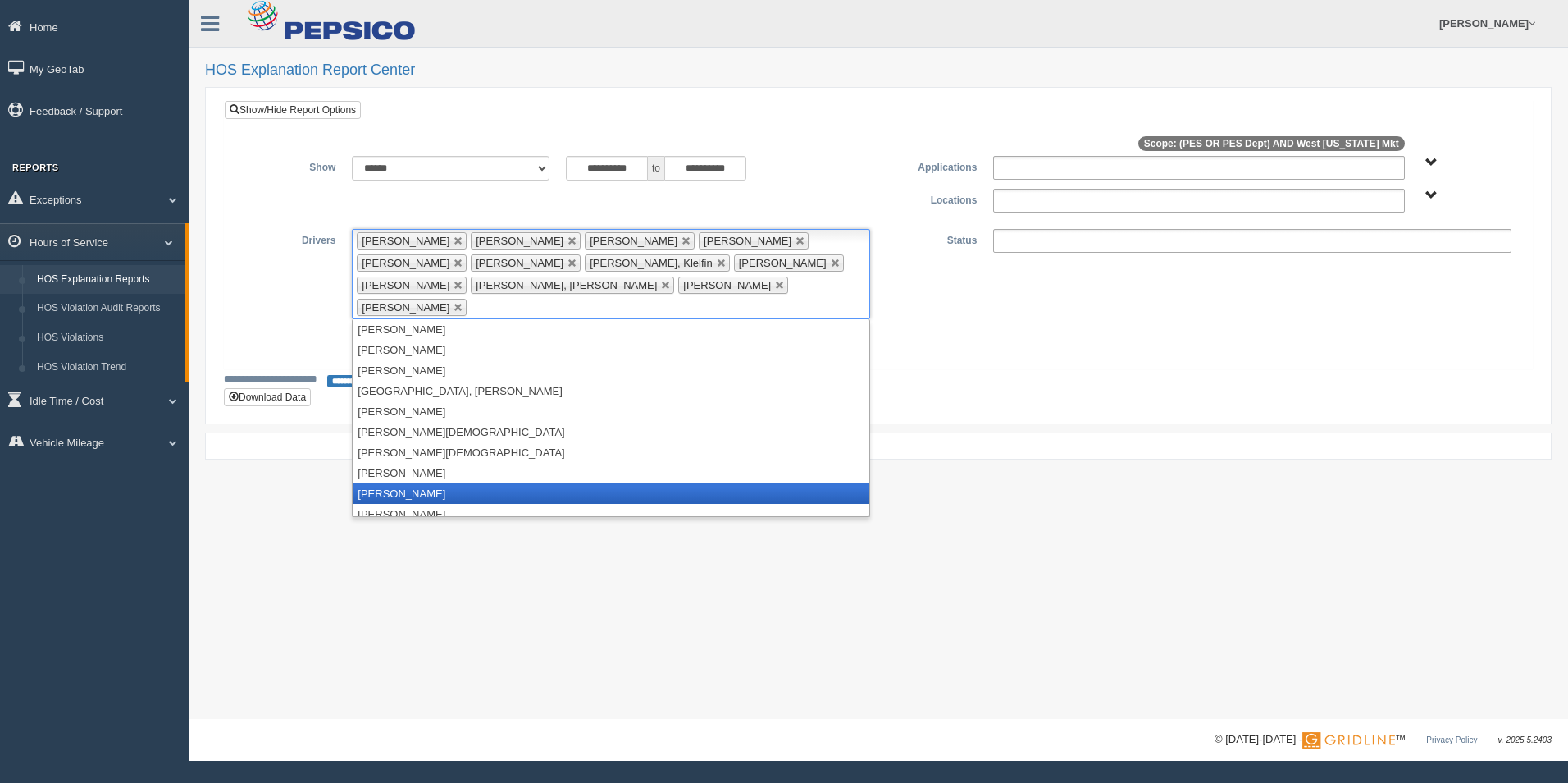
click at [437, 483] on li "[PERSON_NAME]" at bounding box center [611, 493] width 516 height 21
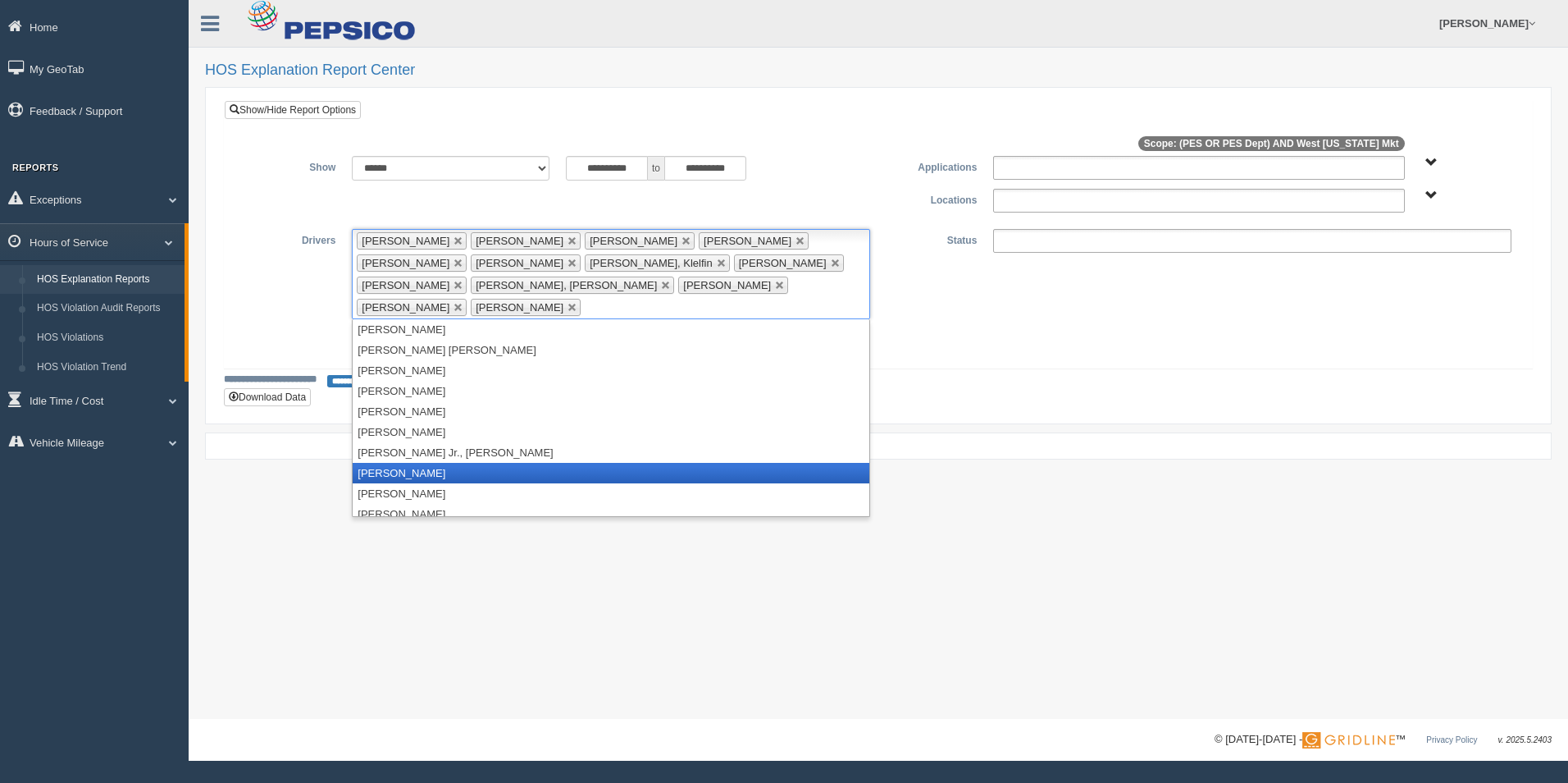
scroll to position [1394, 0]
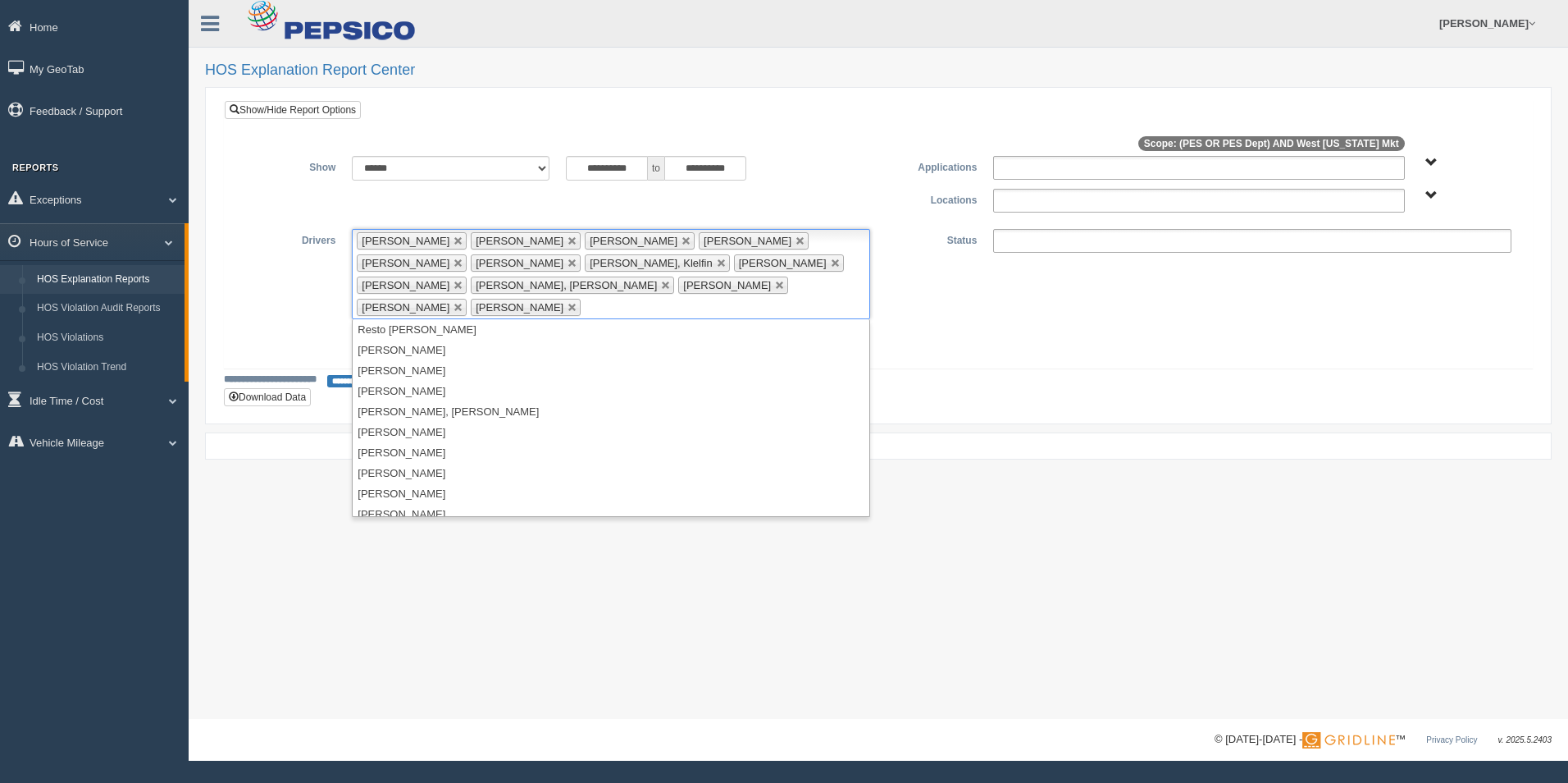
click at [1094, 242] on ul at bounding box center [1252, 240] width 518 height 23
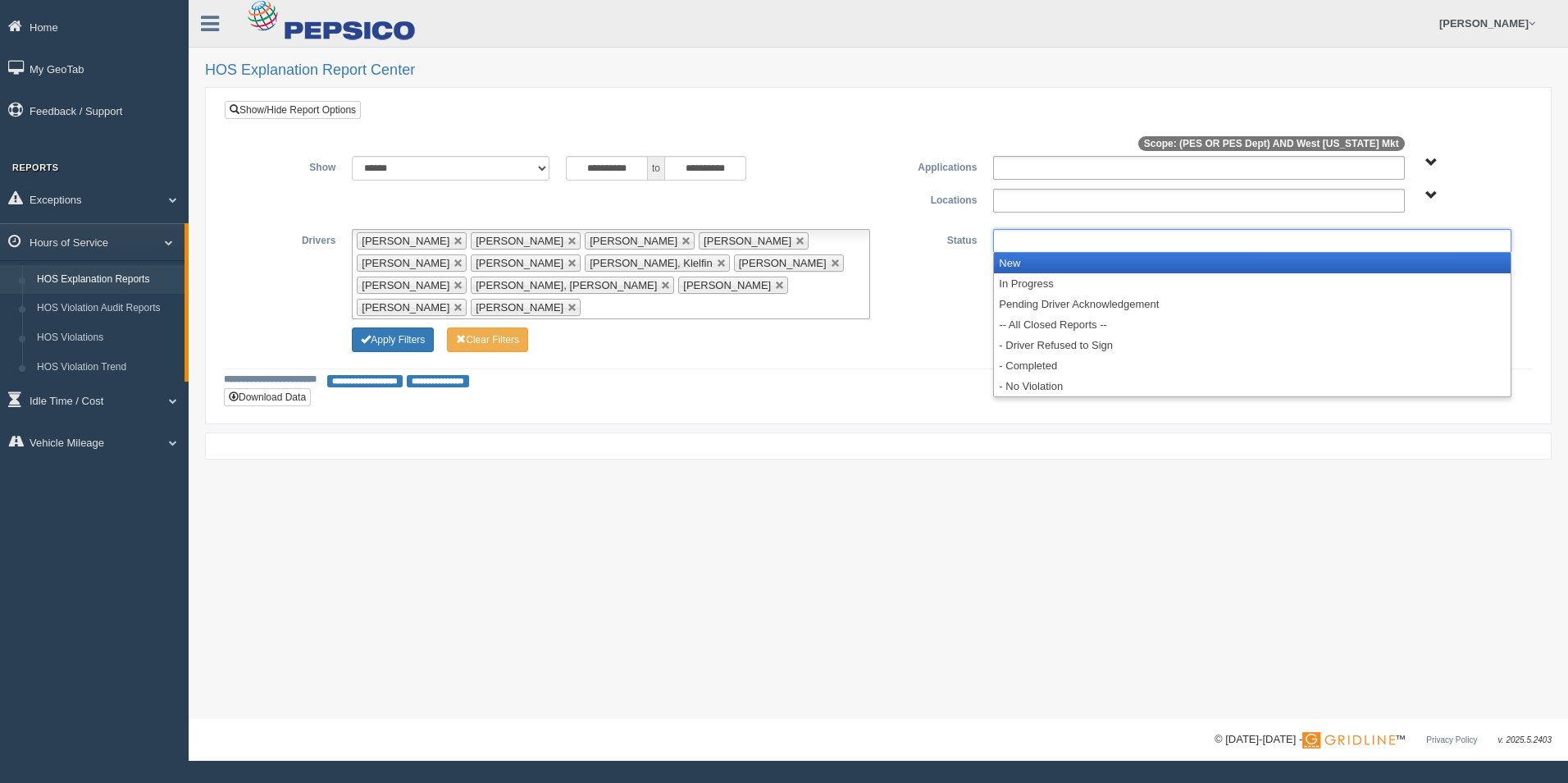
click at [1081, 267] on li "New" at bounding box center [1252, 263] width 516 height 21
click at [1064, 269] on li "In Progress" at bounding box center [1252, 263] width 516 height 21
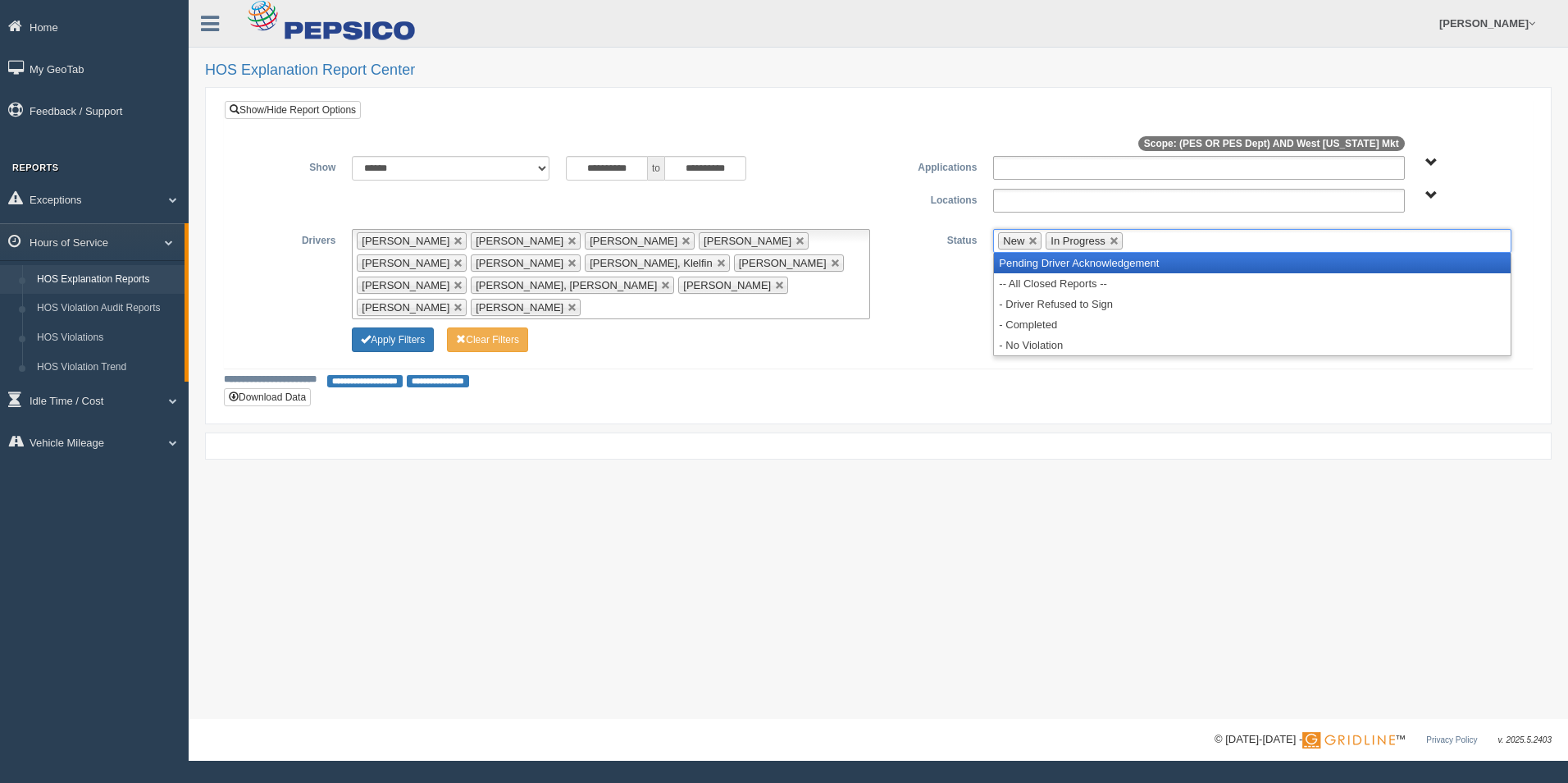
click at [1064, 269] on li "Pending Driver Acknowledgement" at bounding box center [1252, 263] width 516 height 21
click at [1064, 269] on li "-- All Closed Reports --" at bounding box center [1252, 263] width 516 height 21
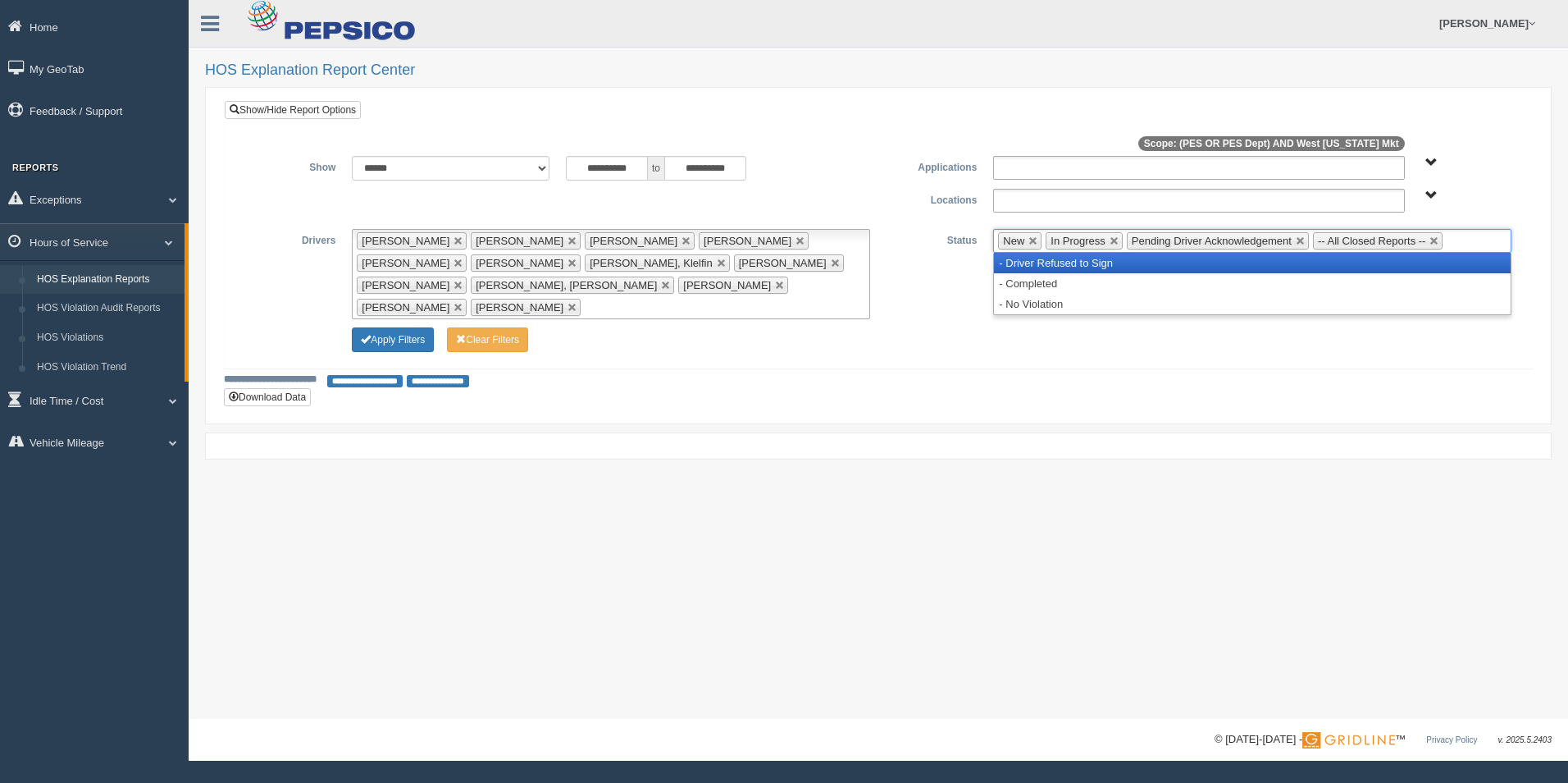
click at [1064, 269] on li "- Driver Refused to Sign" at bounding box center [1252, 263] width 516 height 21
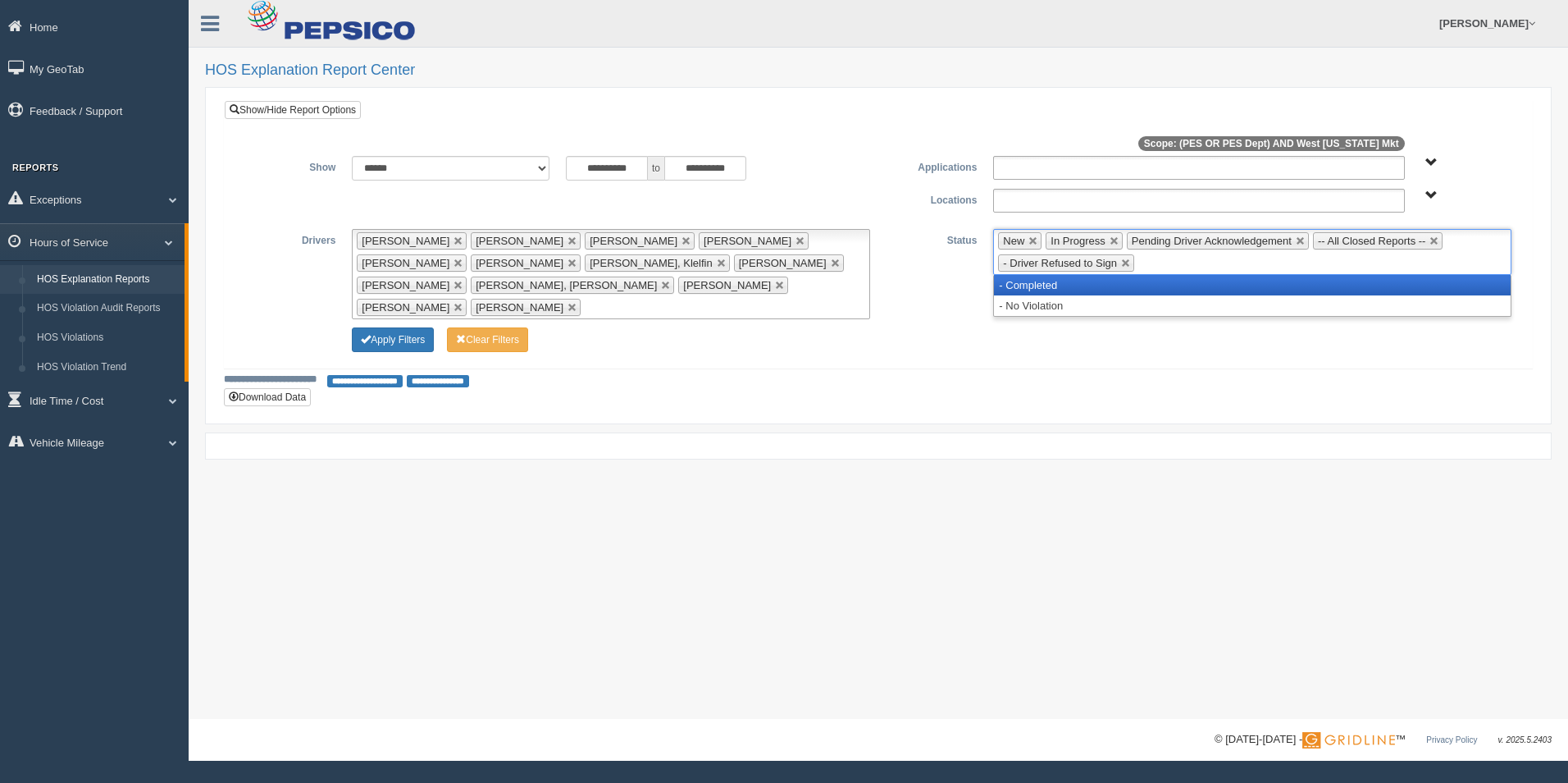
click at [1029, 288] on li "- Completed" at bounding box center [1252, 284] width 516 height 21
click at [1028, 289] on li "- No Violation" at bounding box center [1252, 284] width 516 height 21
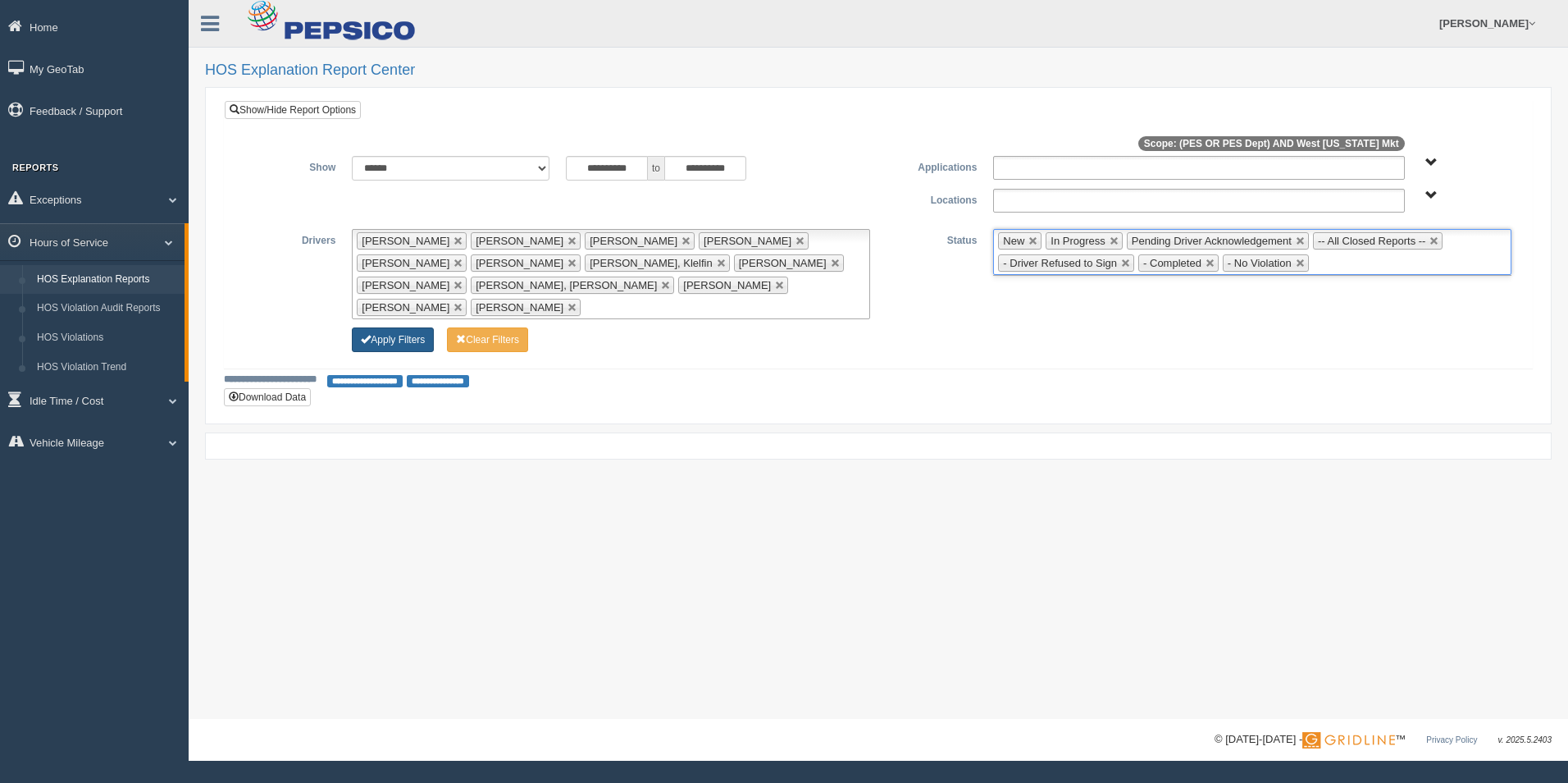
click at [376, 327] on button "Apply Filters" at bounding box center [393, 339] width 82 height 24
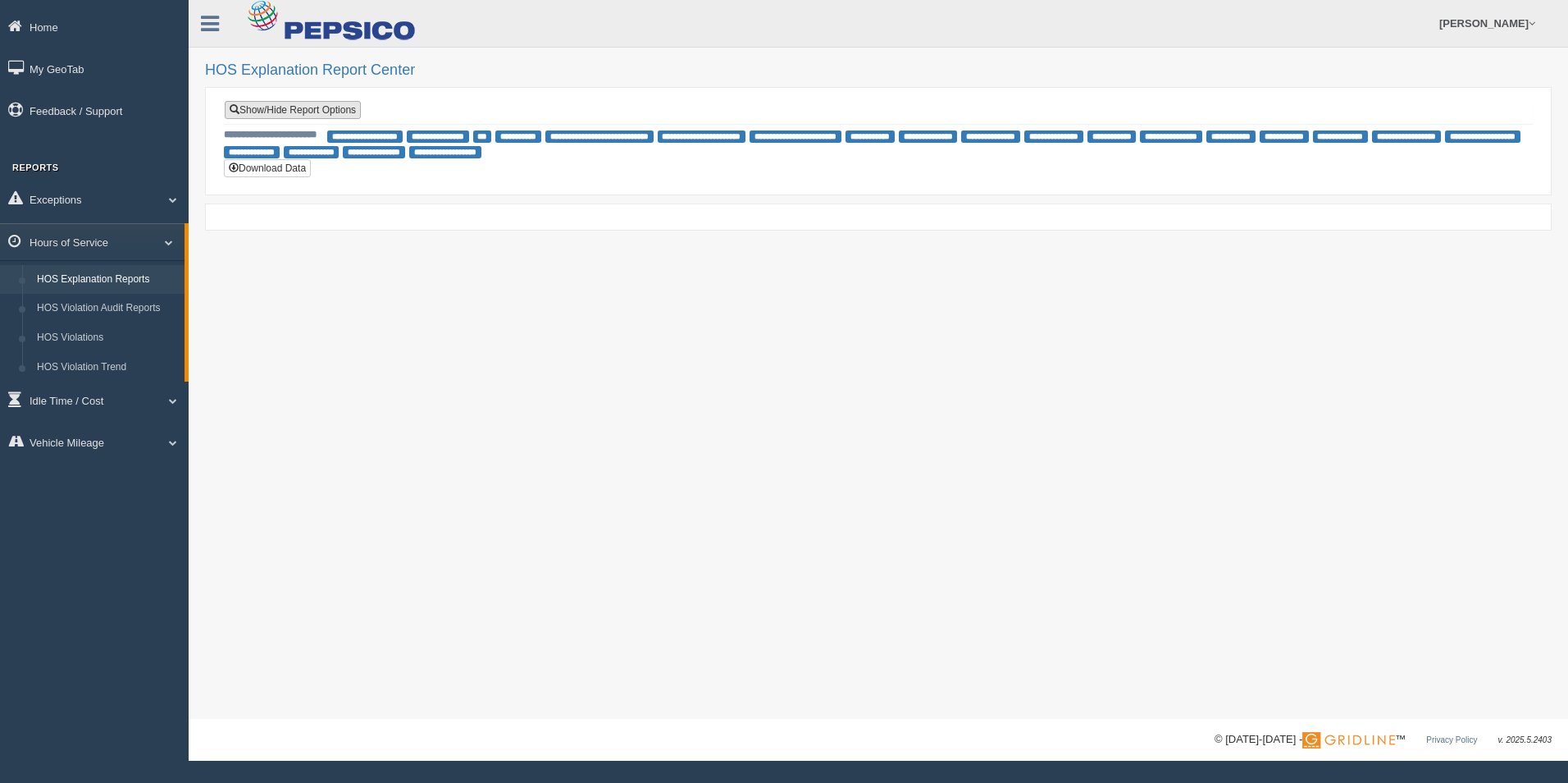
click at [310, 105] on link "Show/Hide Report Options" at bounding box center [292, 110] width 136 height 18
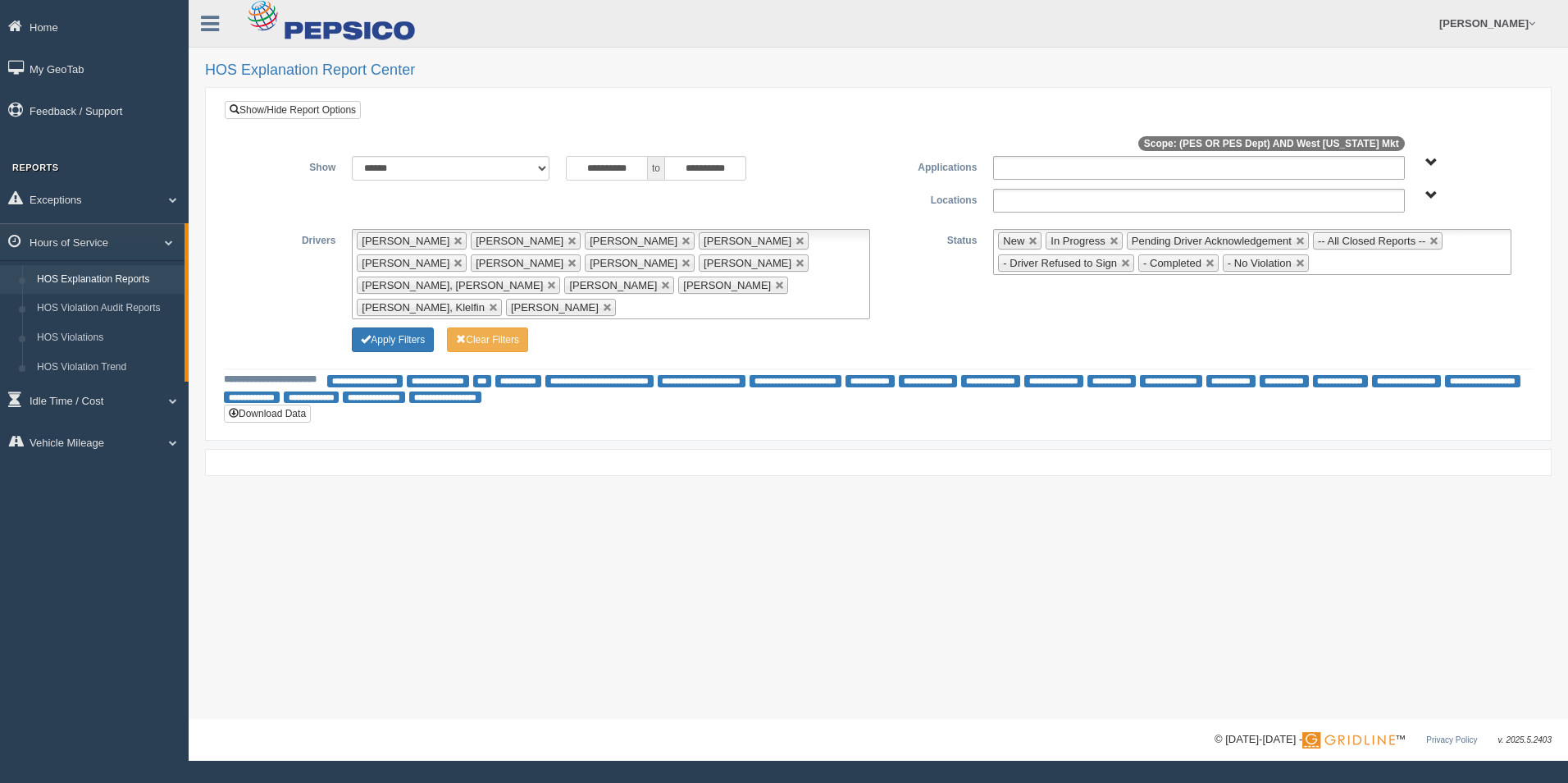
click at [636, 165] on input "**********" at bounding box center [607, 168] width 82 height 24
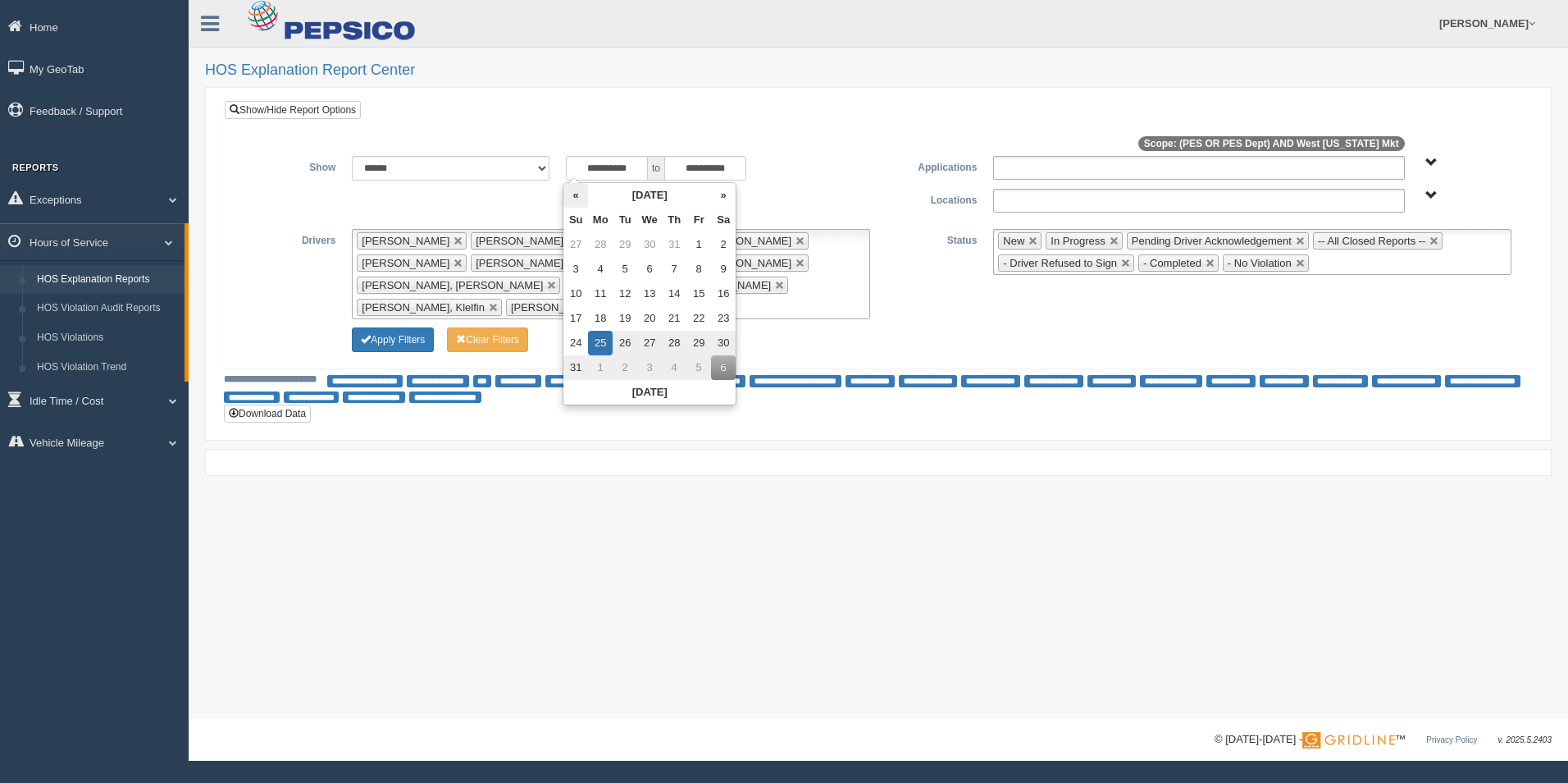
click at [573, 198] on th "«" at bounding box center [575, 195] width 24 height 24
click at [573, 198] on th "«" at bounding box center [579, 195] width 24 height 24
click at [575, 198] on th "«" at bounding box center [579, 195] width 24 height 24
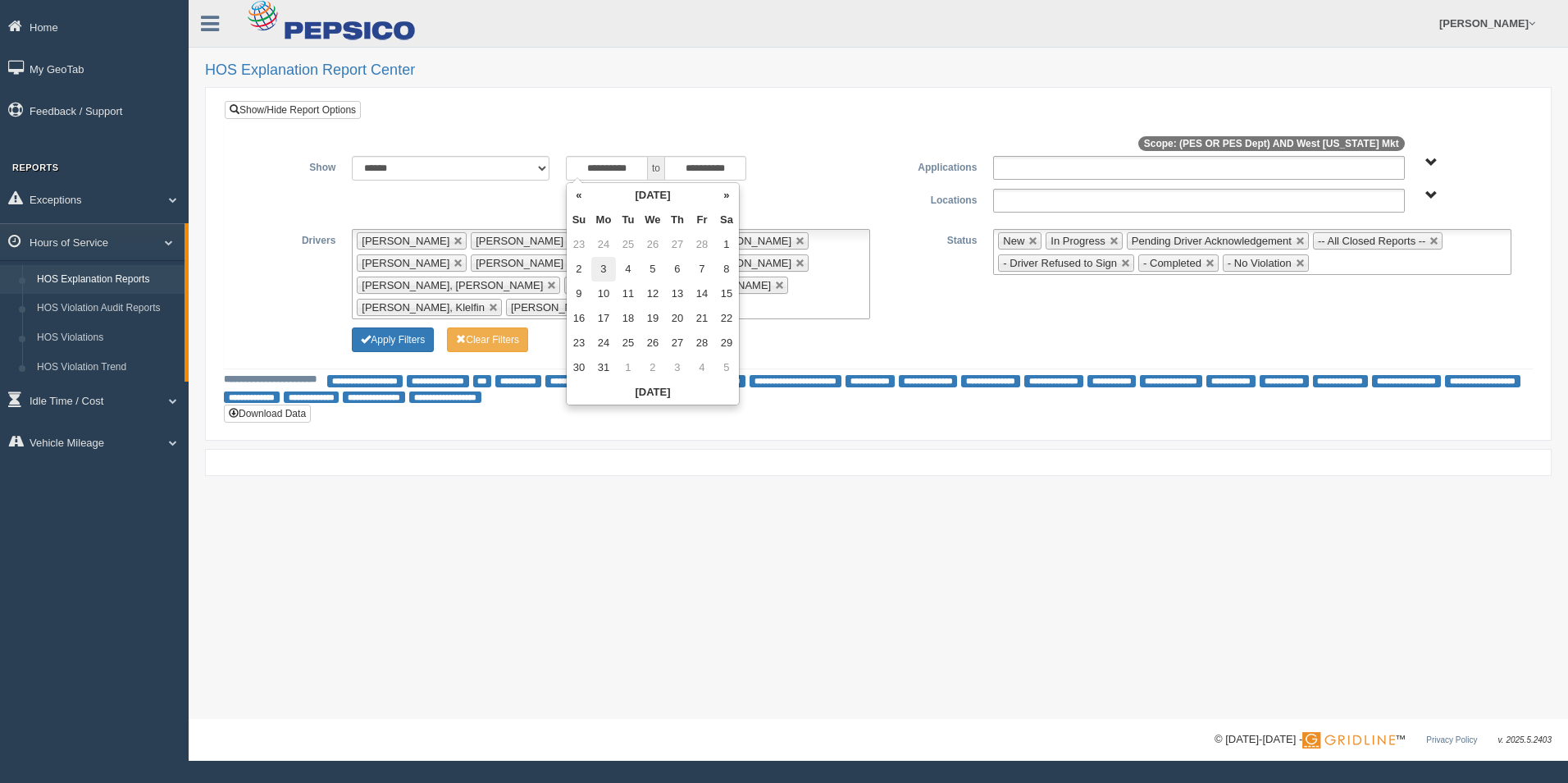
click at [604, 266] on td "3" at bounding box center [603, 268] width 24 height 24
type input "**********"
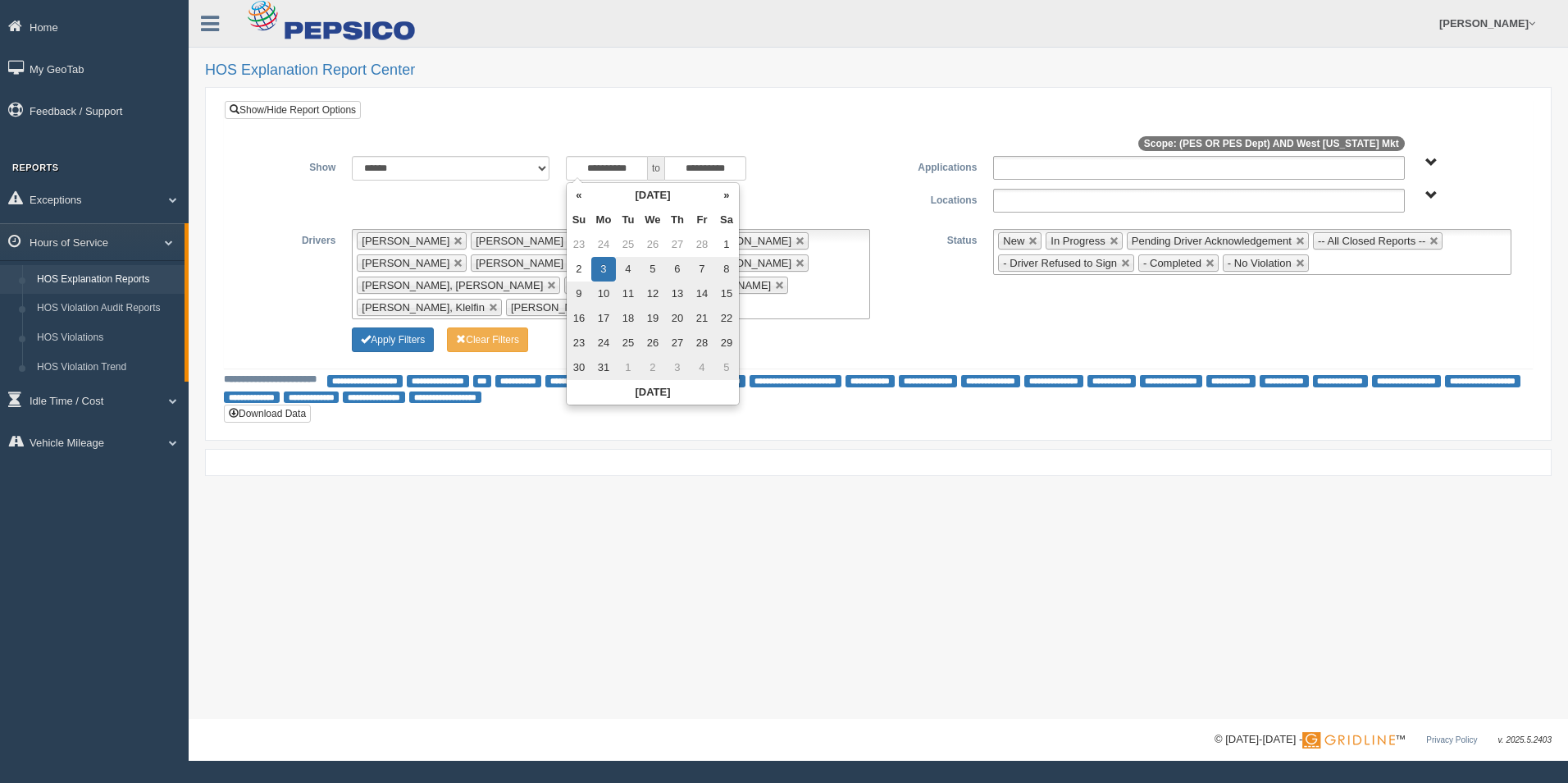
click at [812, 457] on div "**********" at bounding box center [878, 359] width 1379 height 719
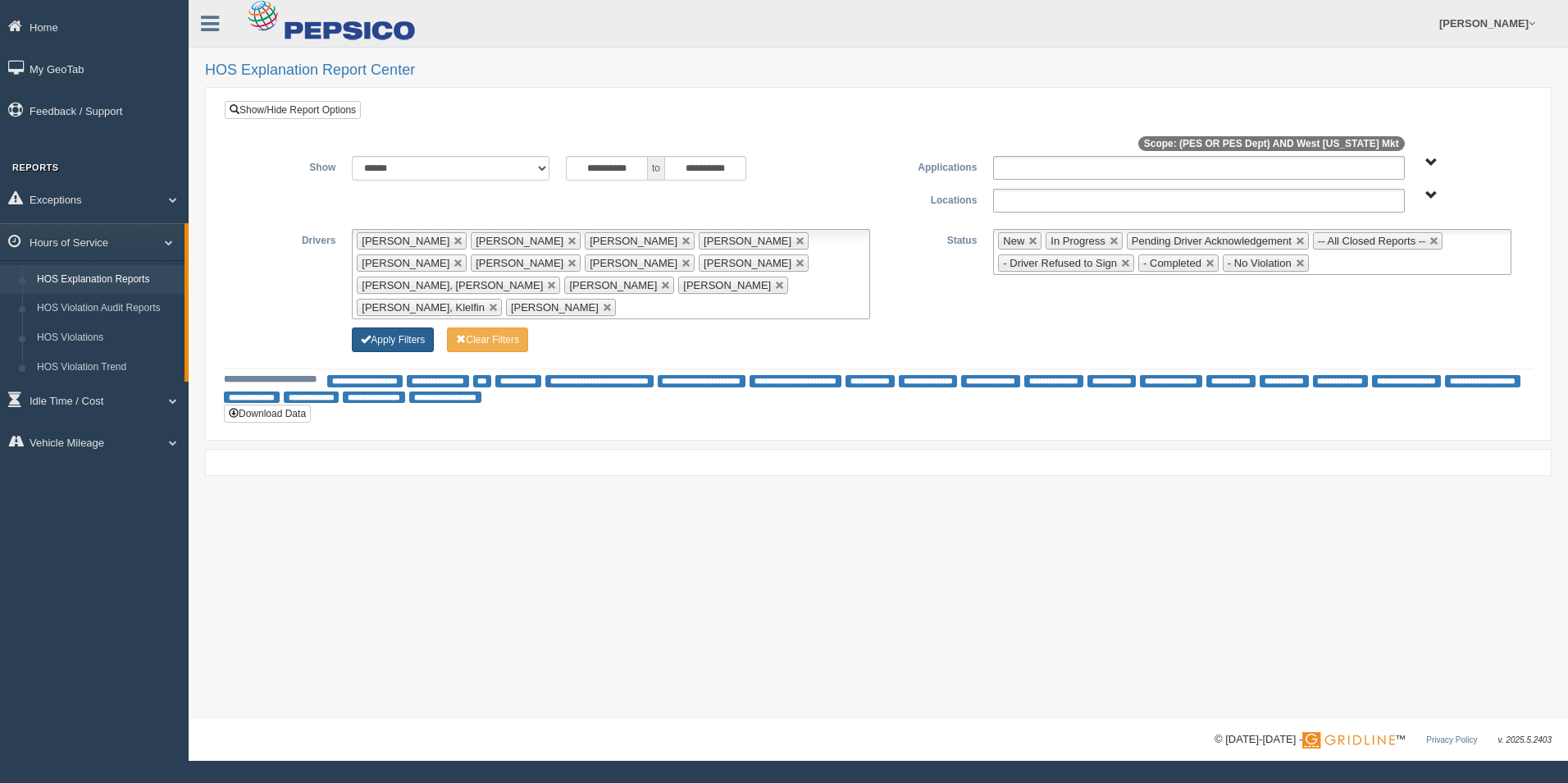
click at [420, 327] on button "Apply Filters" at bounding box center [393, 339] width 82 height 24
